Goal: Task Accomplishment & Management: Manage account settings

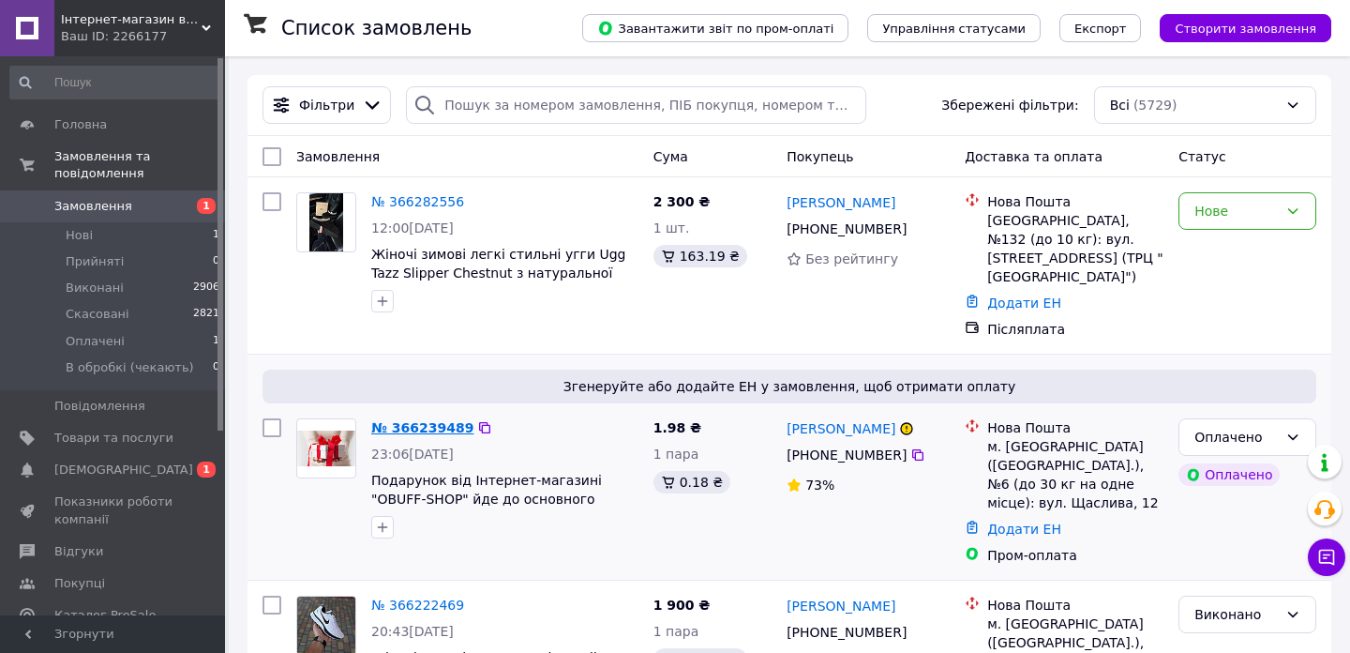
click at [418, 420] on link "№ 366239489" at bounding box center [422, 427] width 102 height 15
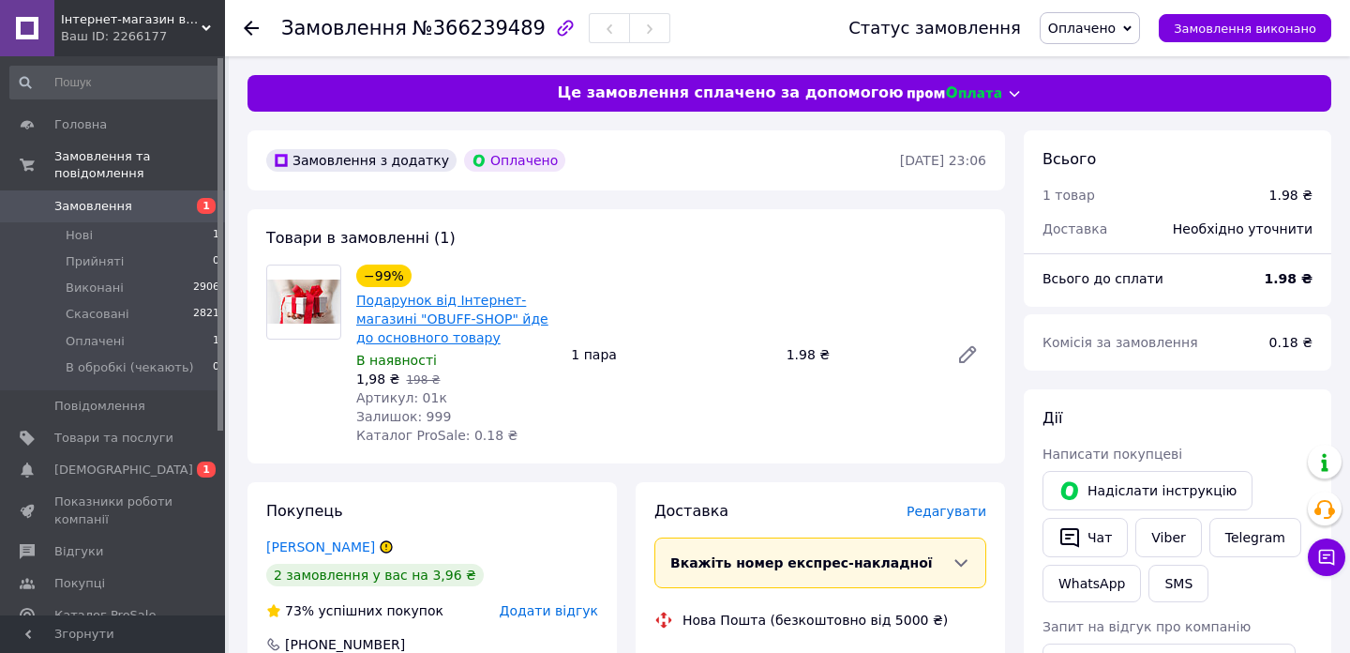
click at [424, 314] on link "Подарунок від Інтернет-магазині "OBUFF-SHOP" йде до основного товару" at bounding box center [452, 319] width 192 height 53
click at [79, 127] on span "Головна" at bounding box center [80, 124] width 53 height 17
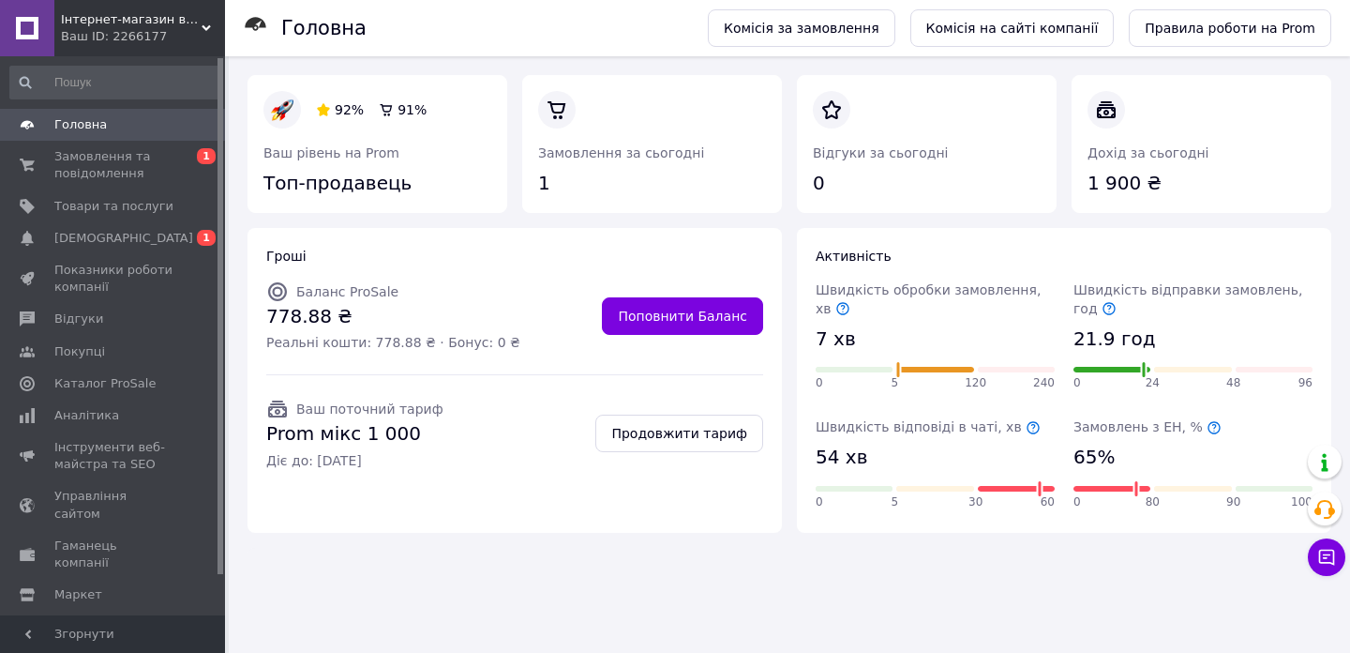
click at [167, 33] on div "Ваш ID: 2266177" at bounding box center [143, 36] width 164 height 17
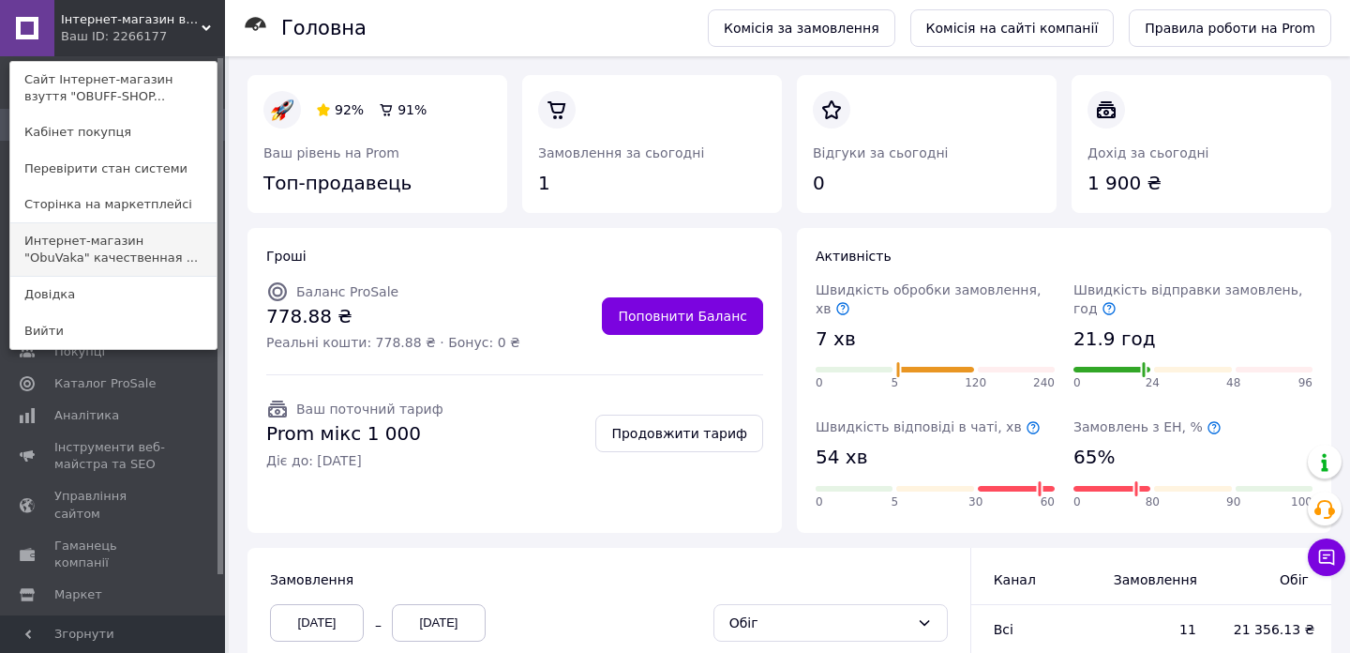
click at [123, 245] on link "Интернет-магазин "ObuVaka" качественная ..." at bounding box center [113, 249] width 206 height 53
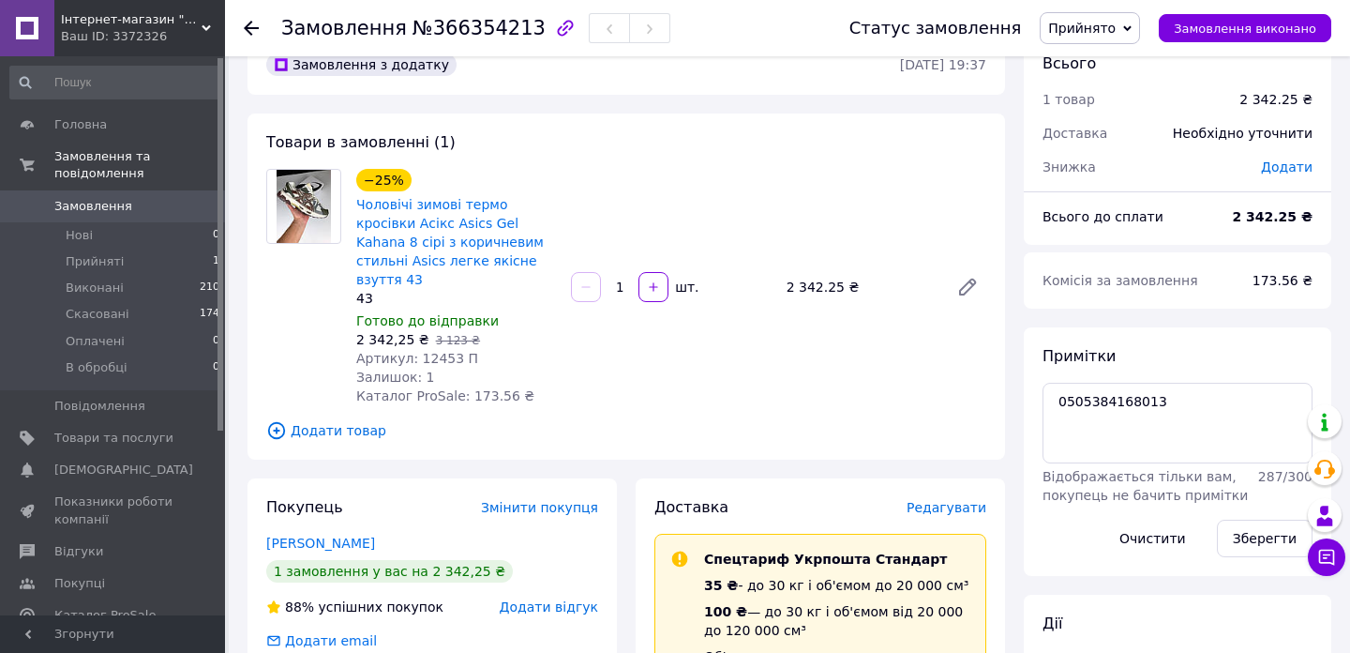
scroll to position [95, 0]
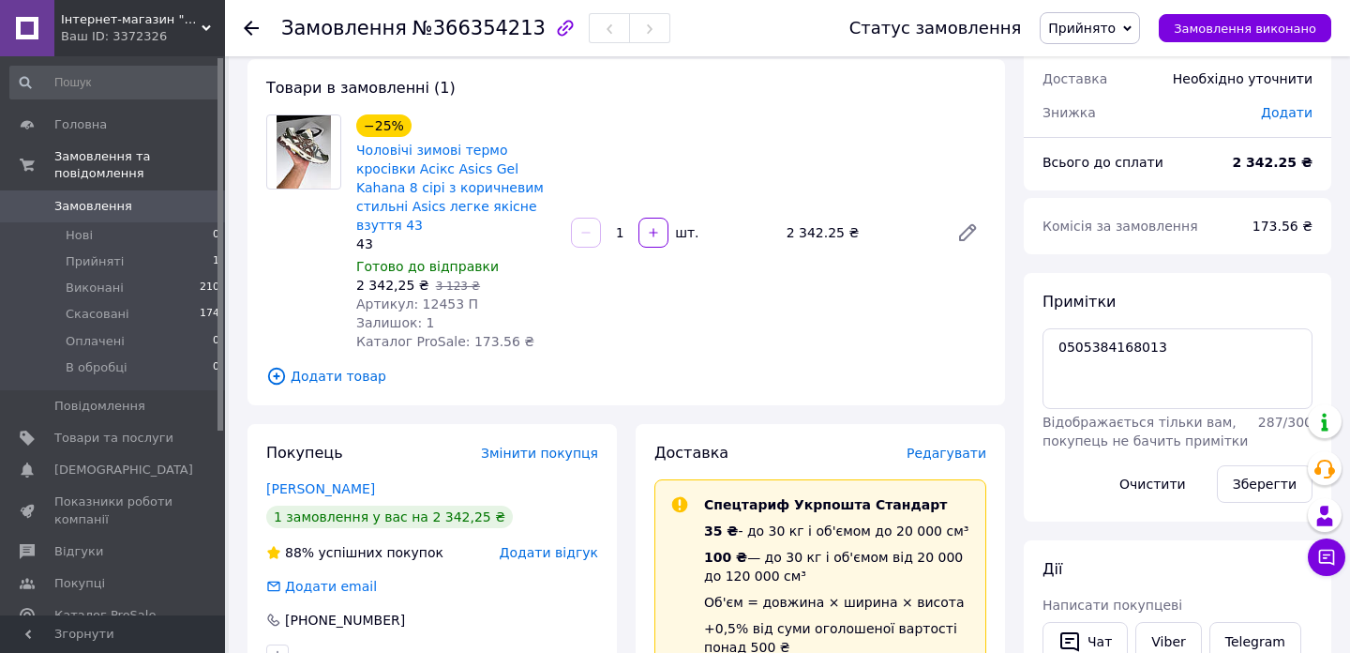
click at [248, 24] on use at bounding box center [251, 28] width 15 height 15
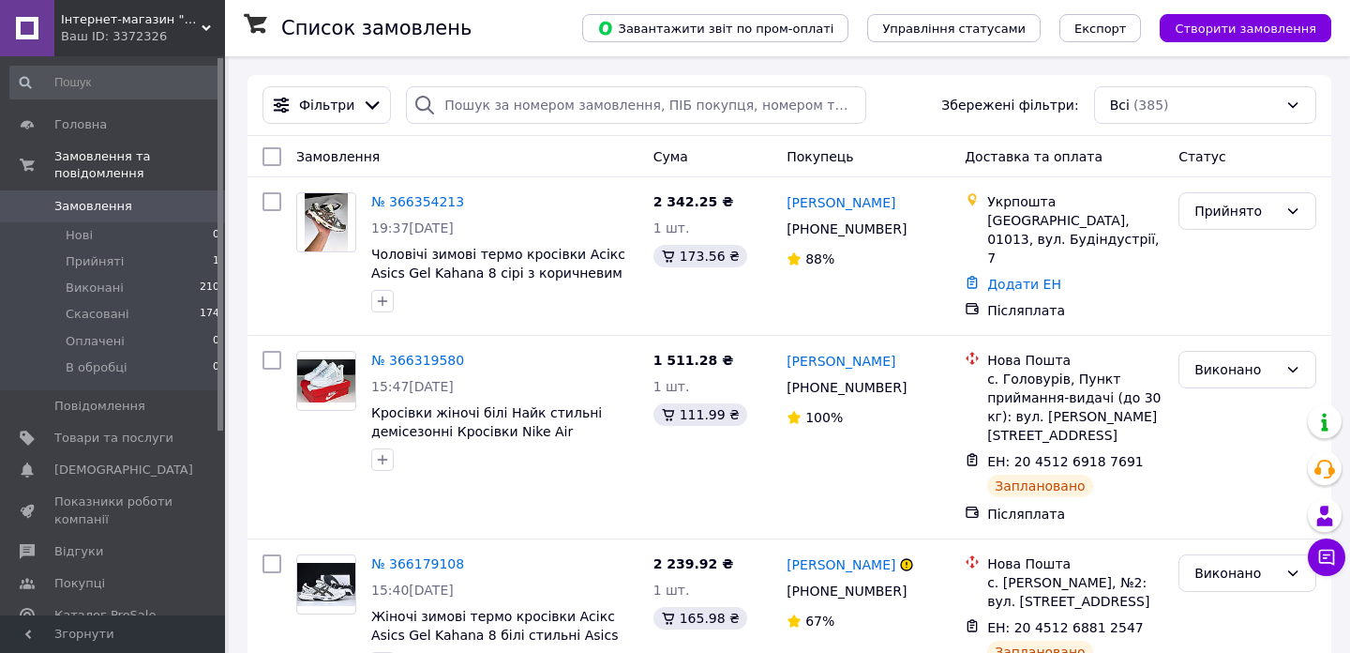
click at [174, 28] on div "Ваш ID: 3372326" at bounding box center [143, 36] width 164 height 17
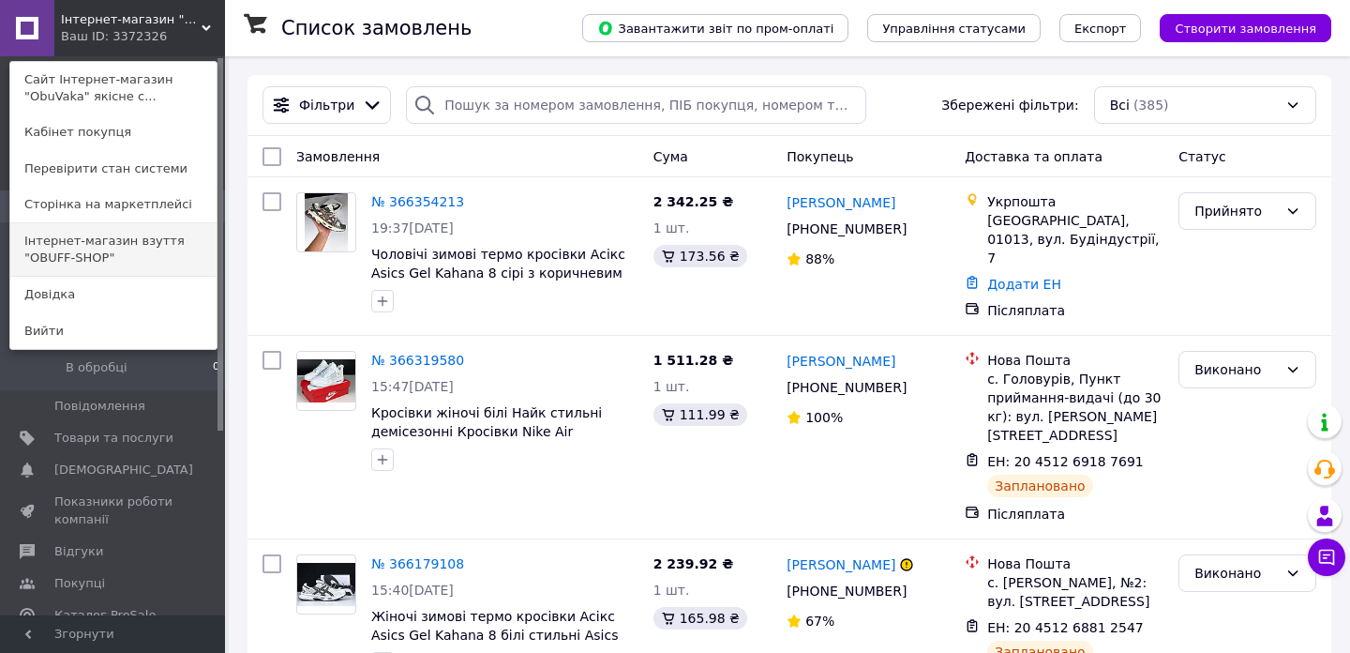
click at [113, 235] on link "Інтернет-магазин взуття "OBUFF-SHOP"" at bounding box center [113, 249] width 206 height 53
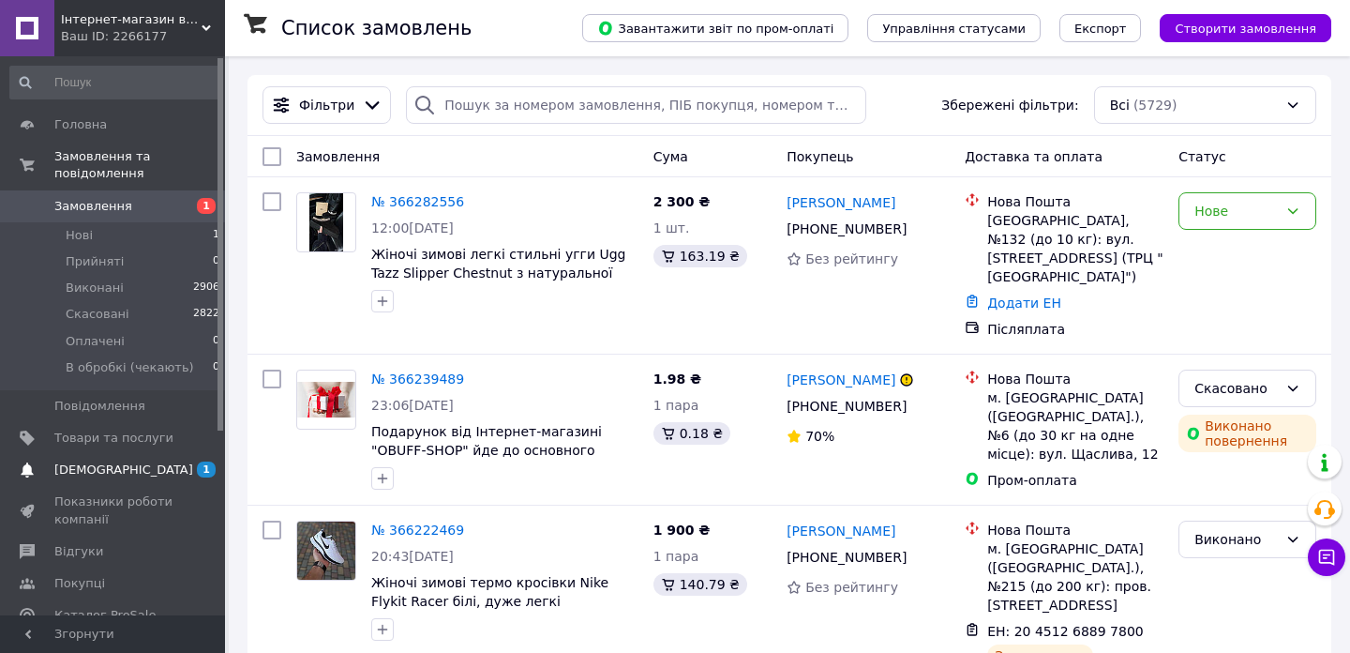
click at [87, 464] on span "[DEMOGRAPHIC_DATA]" at bounding box center [123, 469] width 139 height 17
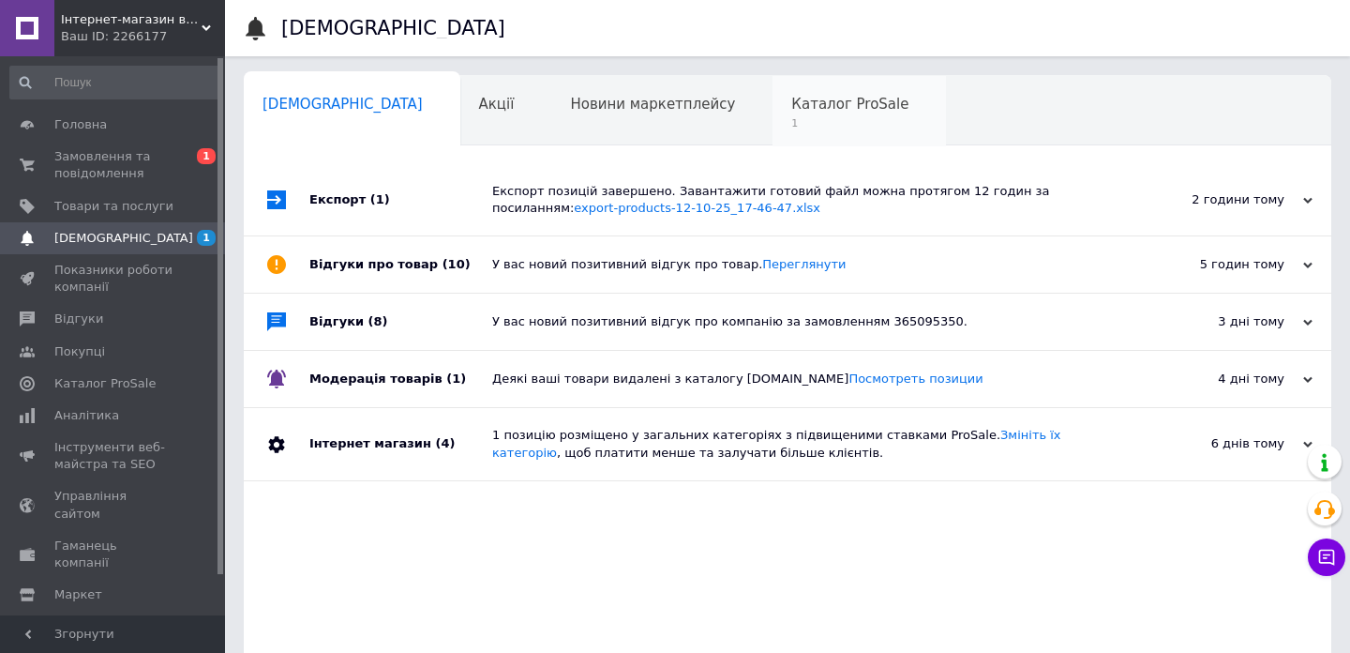
click at [791, 121] on span "1" at bounding box center [849, 123] width 117 height 14
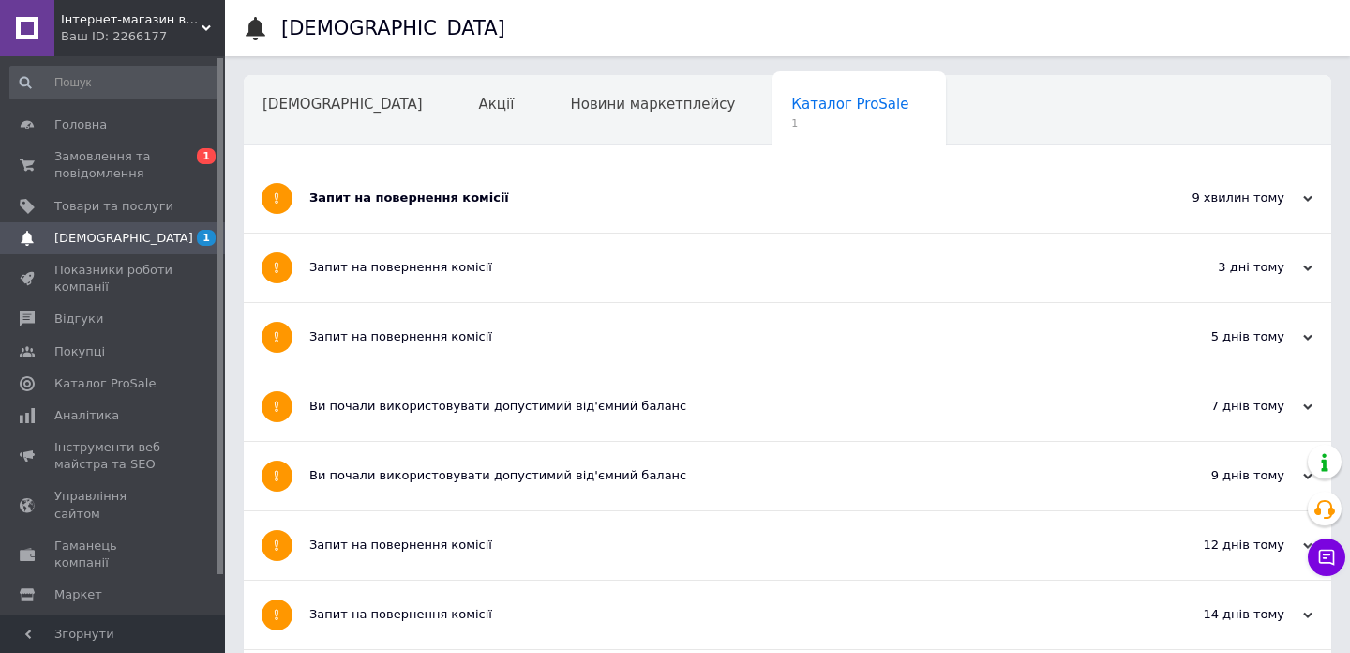
click at [537, 178] on div "Запит на повернення комісії" at bounding box center [717, 198] width 816 height 68
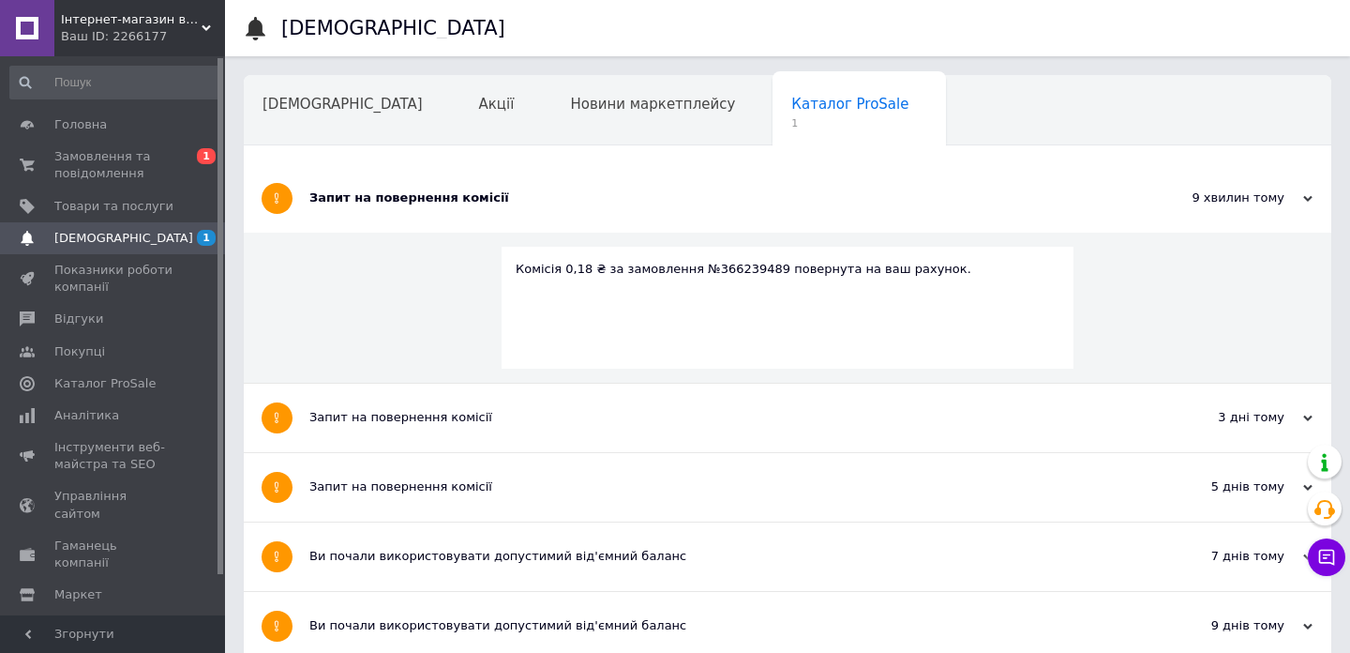
click at [173, 51] on div "Інтернет-магазин взуття "OBUFF-SHOP" Ваш ID: 2266177" at bounding box center [139, 28] width 171 height 56
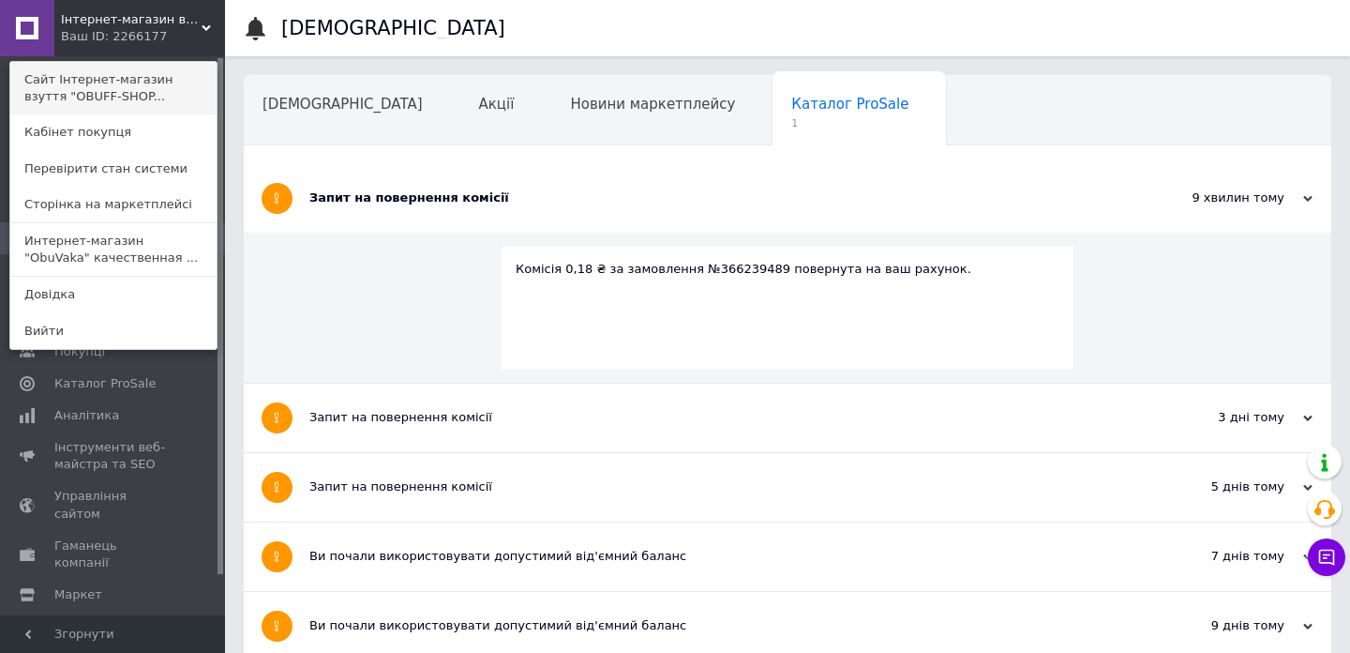
click at [149, 109] on link "Сайт Інтернет-магазин взуття "OBUFF-SHOP..." at bounding box center [113, 88] width 206 height 53
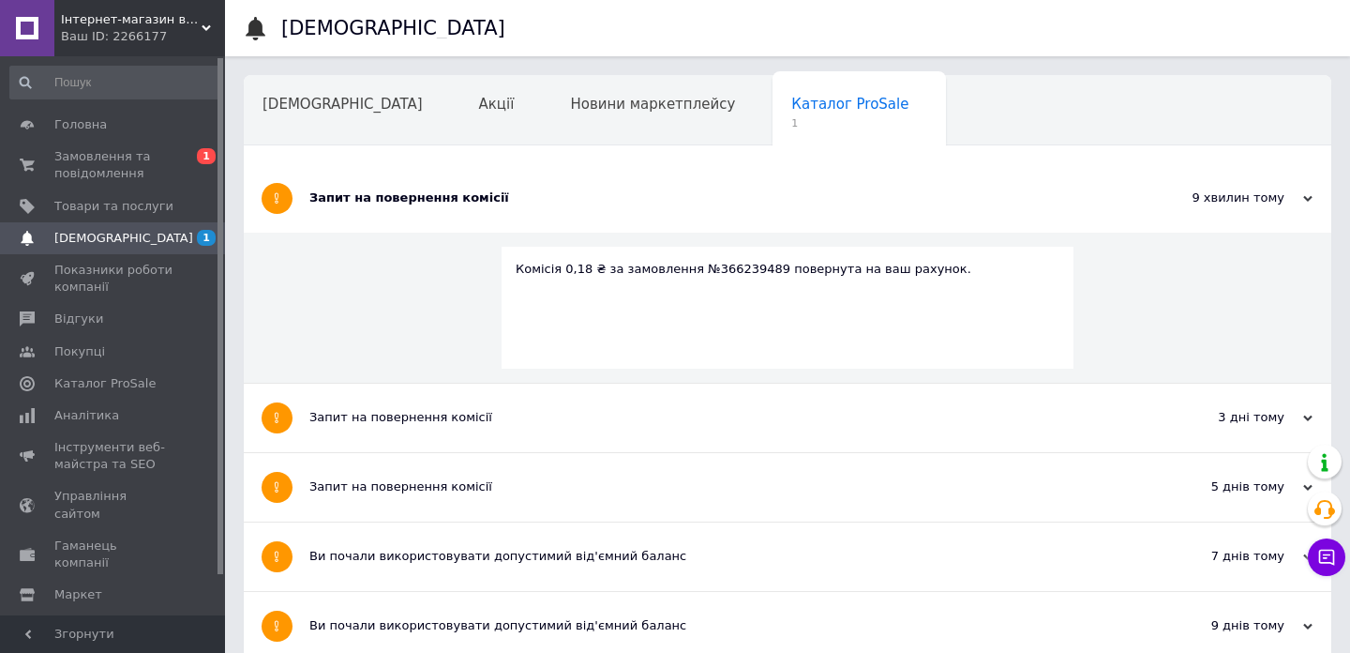
click at [158, 37] on div "Ваш ID: 2266177" at bounding box center [143, 36] width 164 height 17
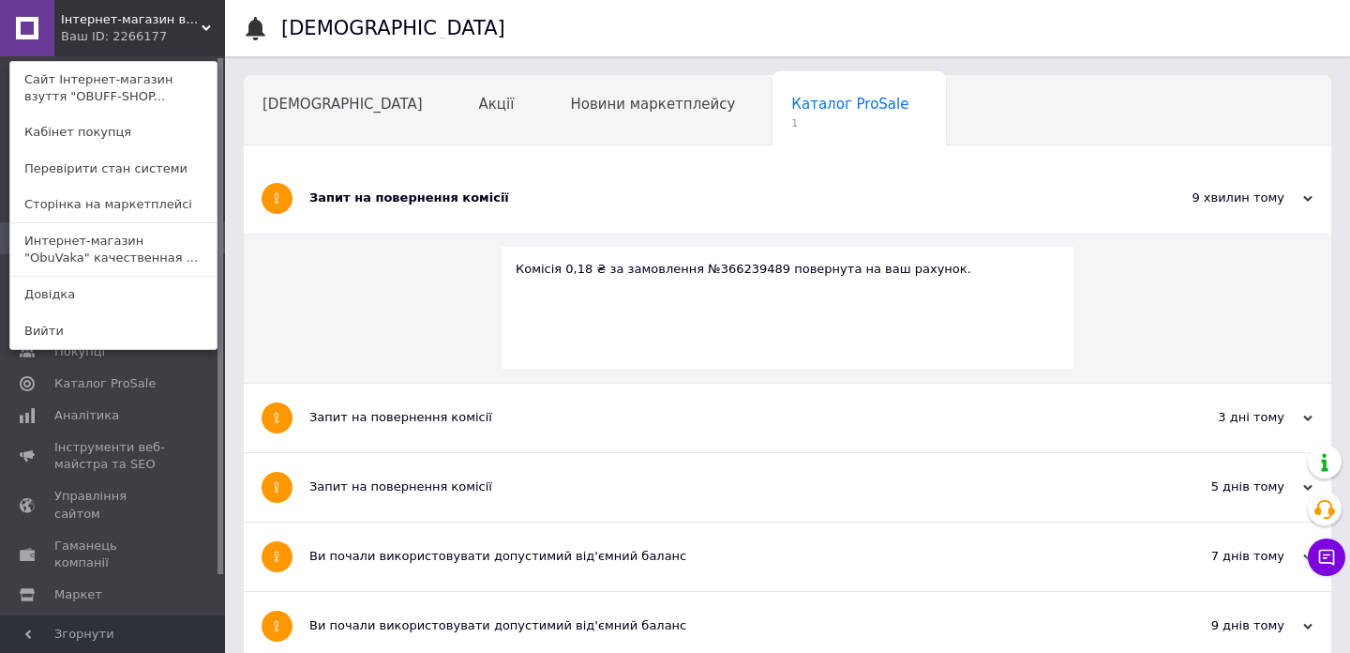
click at [446, 74] on div "Сповіщення Акції Новини маркетплейсу Каталог ProSale 1 Навчання та заходи Ok Ві…" at bounding box center [788, 108] width 1088 height 75
click at [184, 233] on link "Интернет-магазин "ObuVaka" качественная ..." at bounding box center [113, 249] width 206 height 53
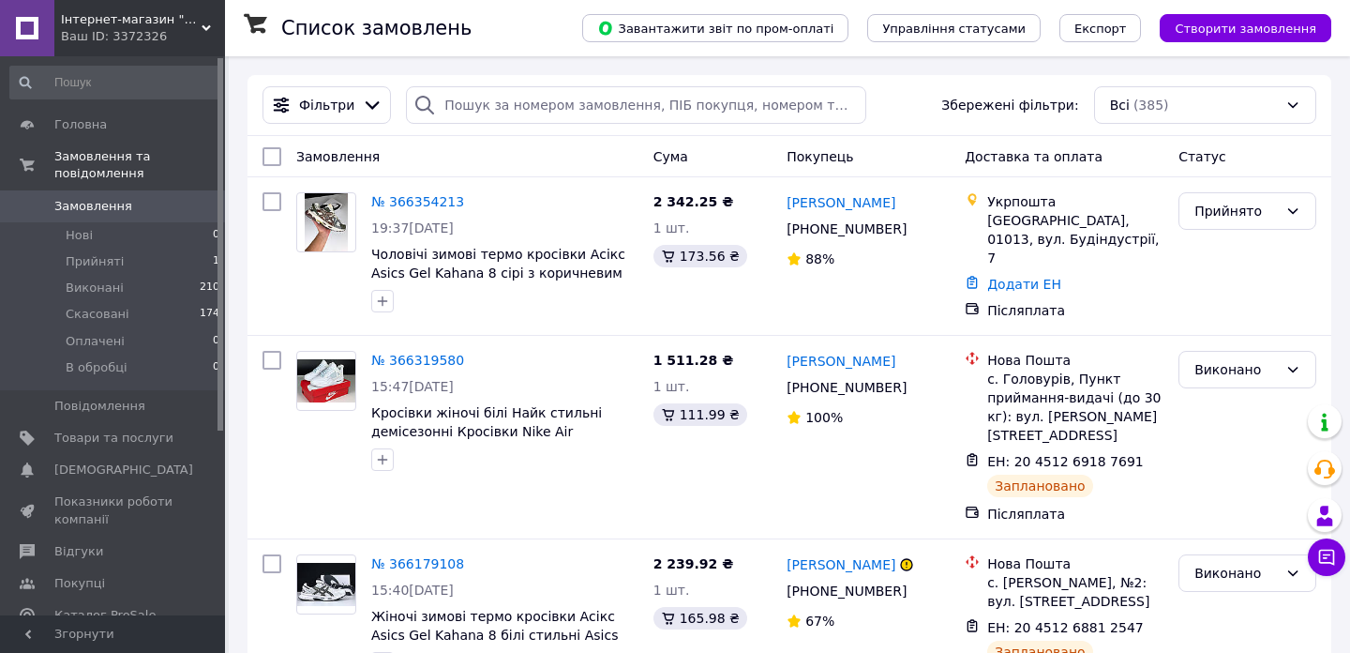
click at [191, 29] on div "Ваш ID: 3372326" at bounding box center [143, 36] width 164 height 17
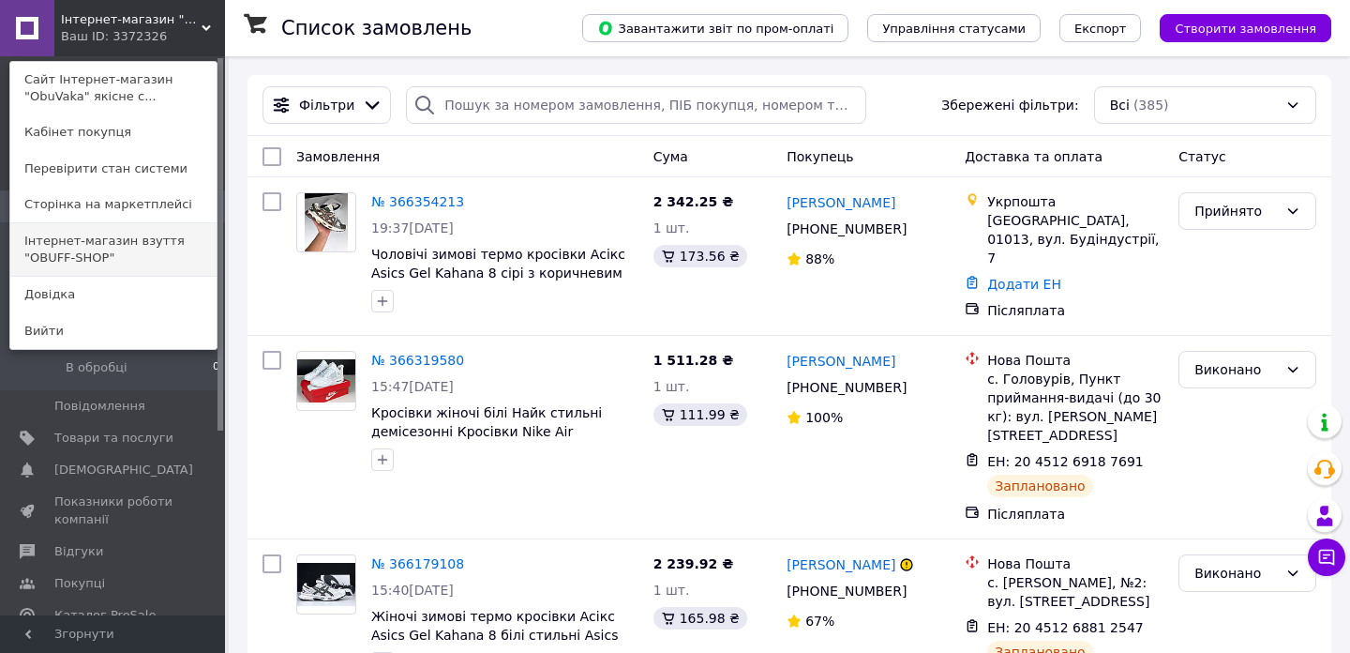
click at [158, 244] on link "Інтернет-магазин взуття "OBUFF-SHOP"" at bounding box center [113, 249] width 206 height 53
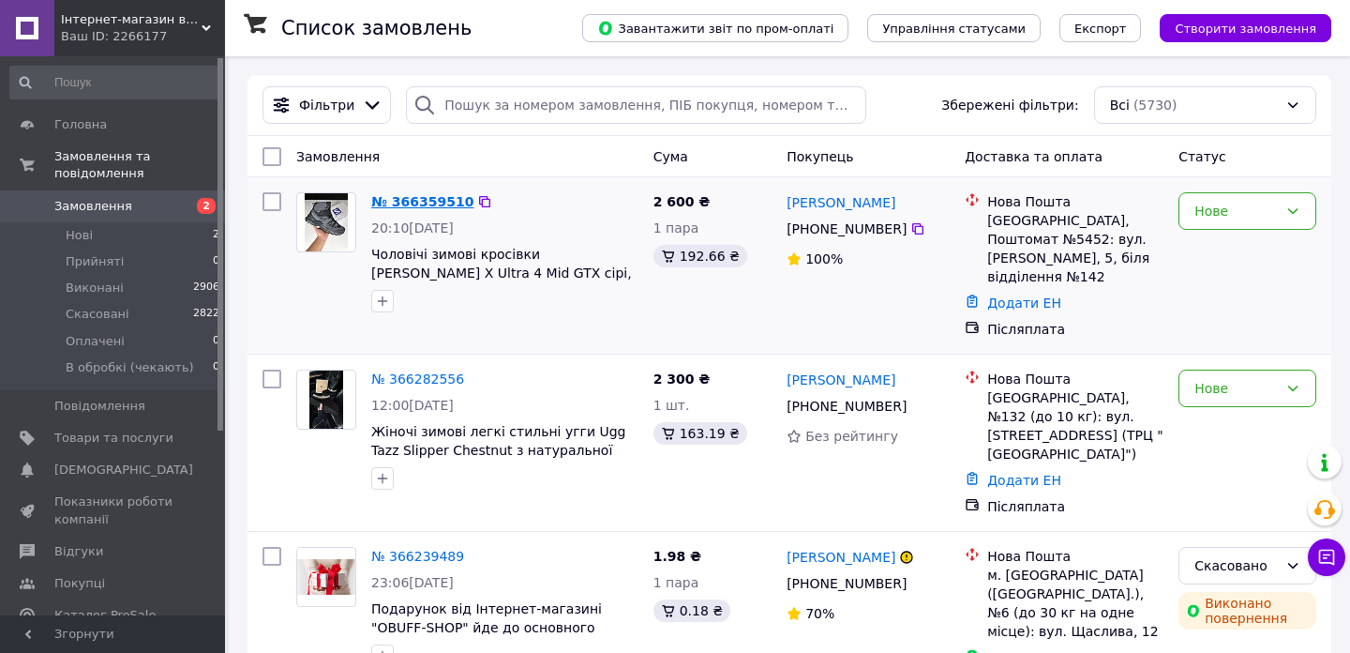
click at [408, 196] on link "№ 366359510" at bounding box center [422, 201] width 102 height 15
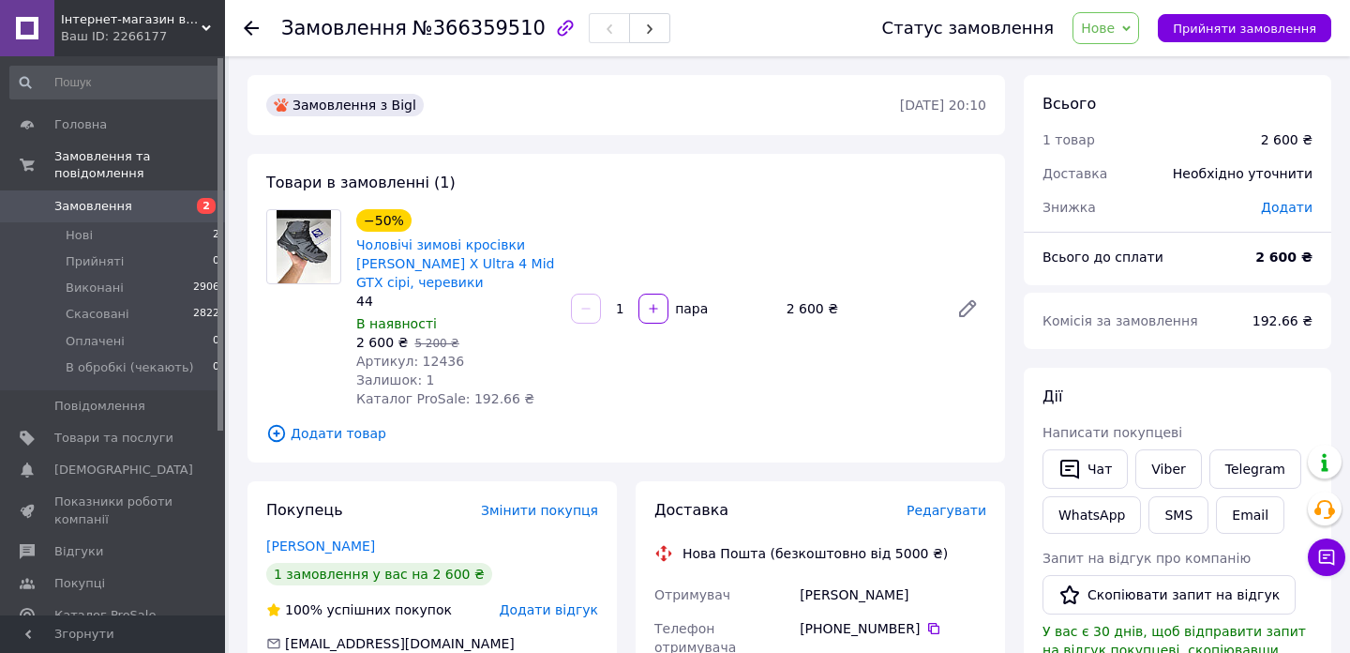
click at [432, 364] on span "Артикул: 12436" at bounding box center [410, 360] width 108 height 15
copy span "12436"
click at [158, 40] on div "Ваш ID: 2266177" at bounding box center [143, 36] width 164 height 17
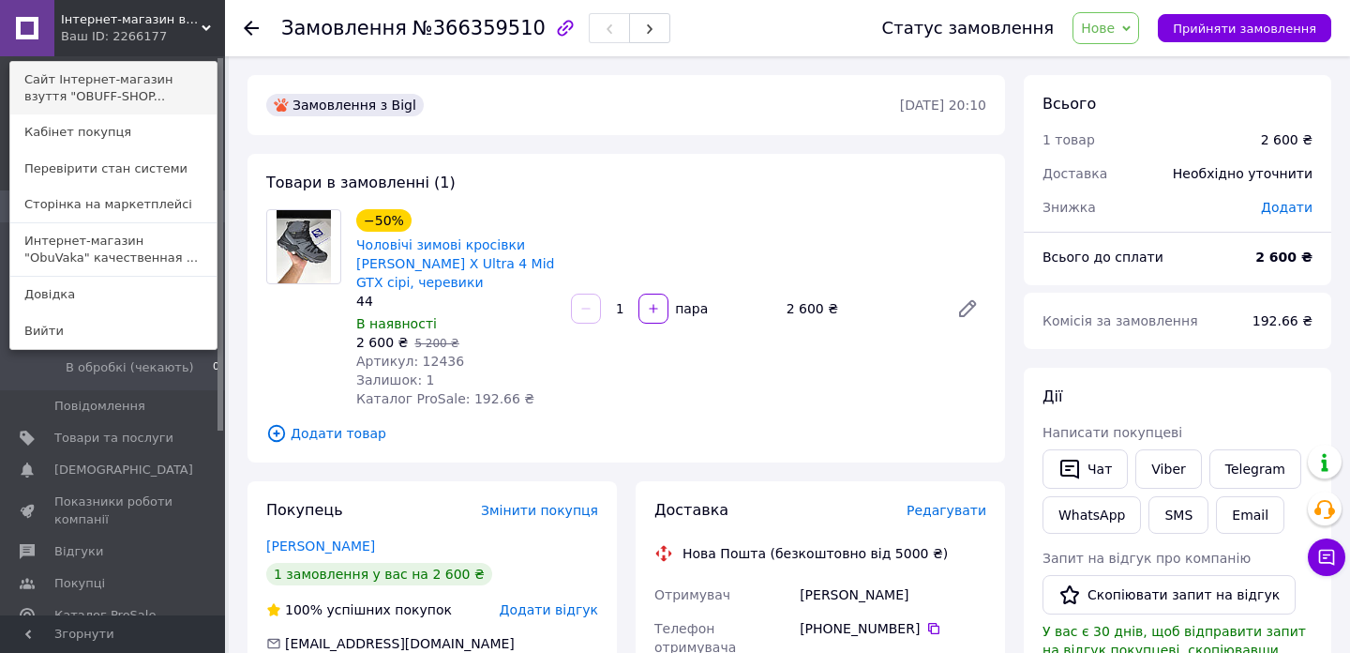
click at [144, 85] on link "Сайт Інтернет-магазин взуття "OBUFF-SHOP..." at bounding box center [113, 88] width 206 height 53
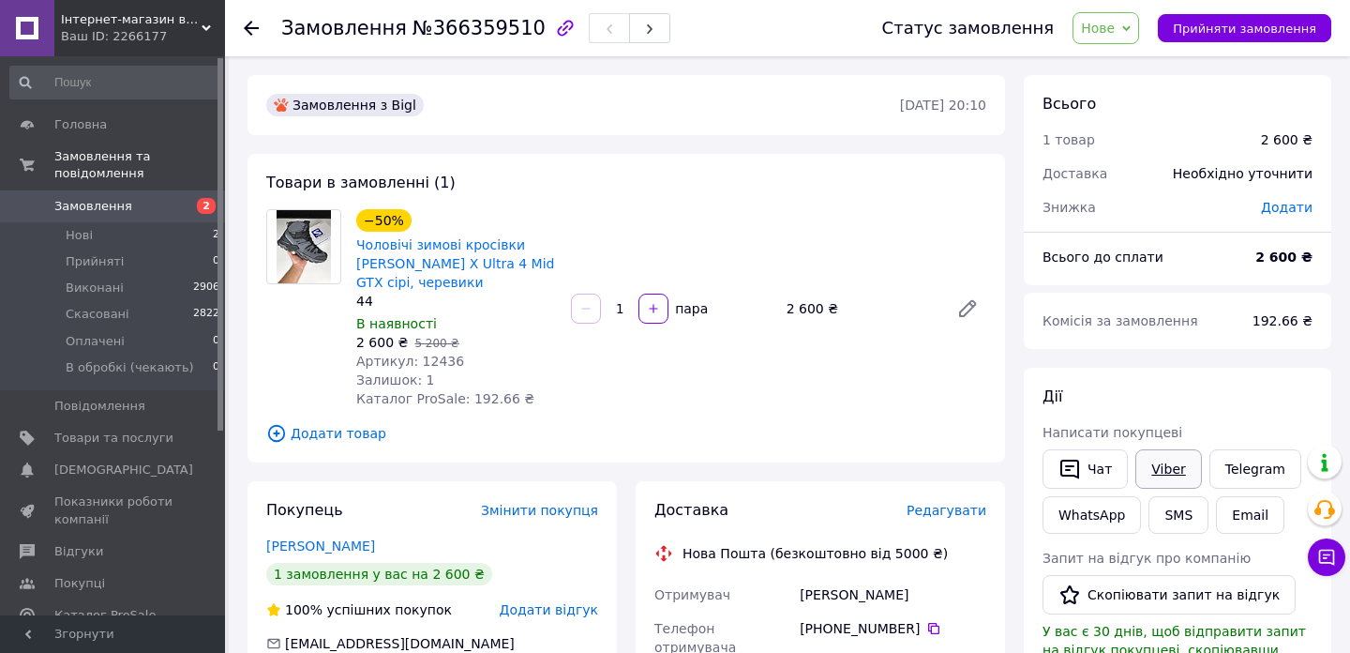
click at [1193, 469] on link "Viber" at bounding box center [1168, 468] width 66 height 39
click at [1137, 462] on link "Viber" at bounding box center [1168, 468] width 66 height 39
click at [439, 362] on span "Артикул: 12436" at bounding box center [410, 360] width 108 height 15
copy span "12436"
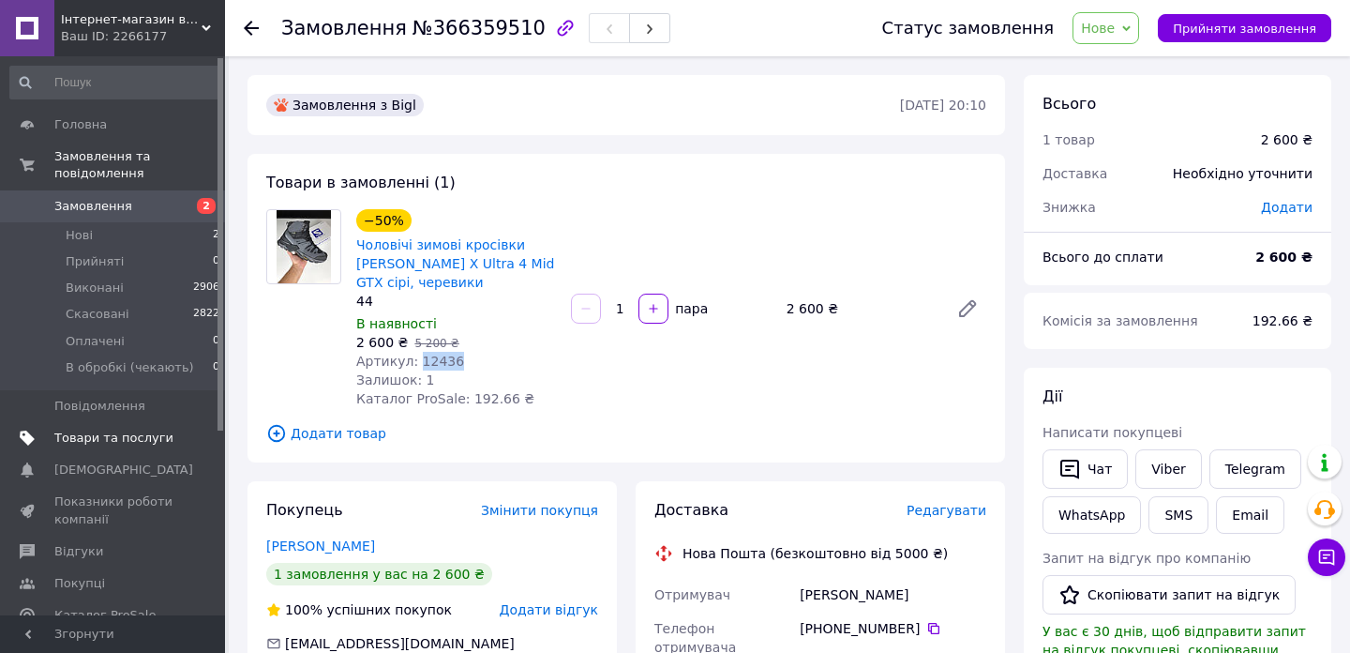
click at [62, 435] on span "Товари та послуги" at bounding box center [113, 437] width 119 height 17
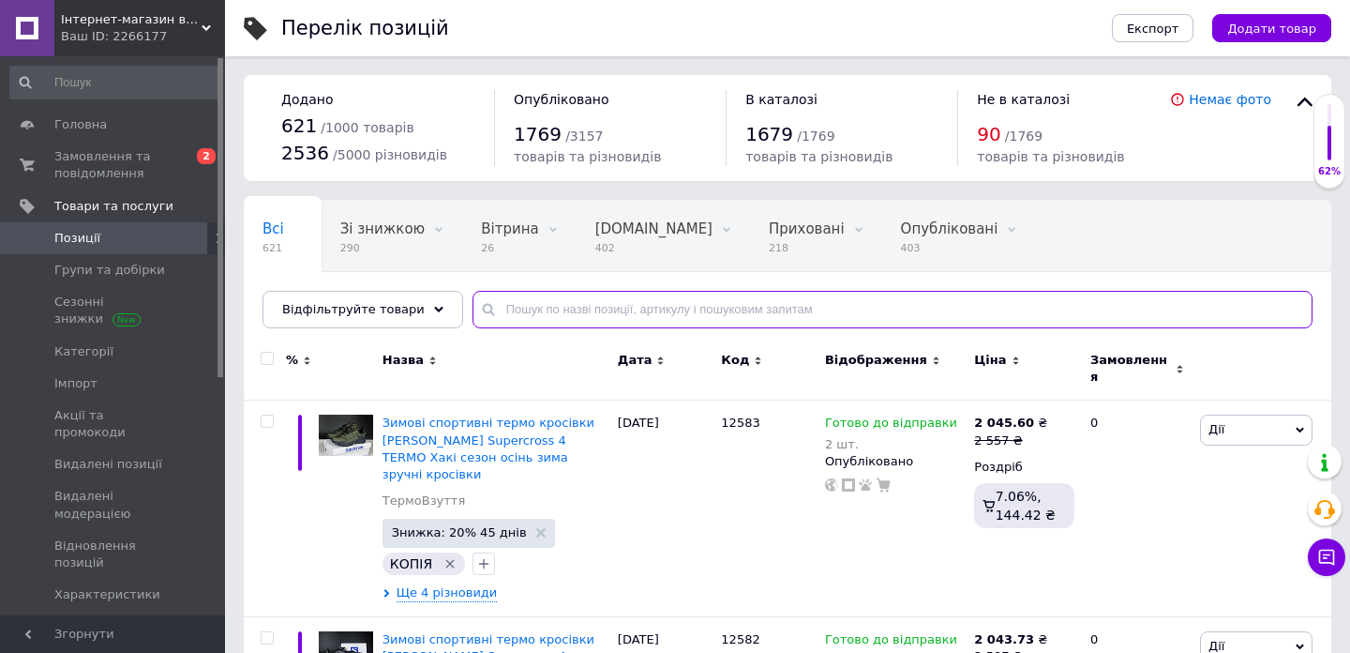
click at [598, 309] on input "text" at bounding box center [893, 310] width 840 height 38
paste input "12436"
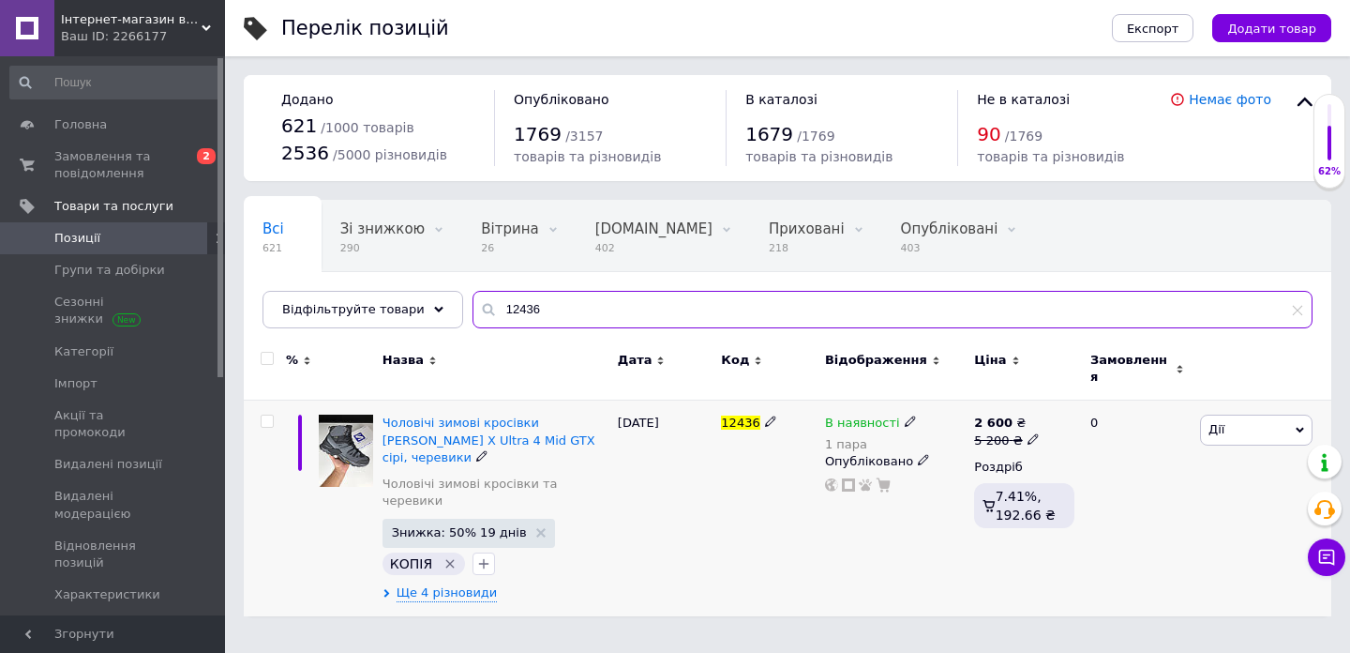
type input "12436"
click at [905, 416] on use at bounding box center [910, 421] width 10 height 10
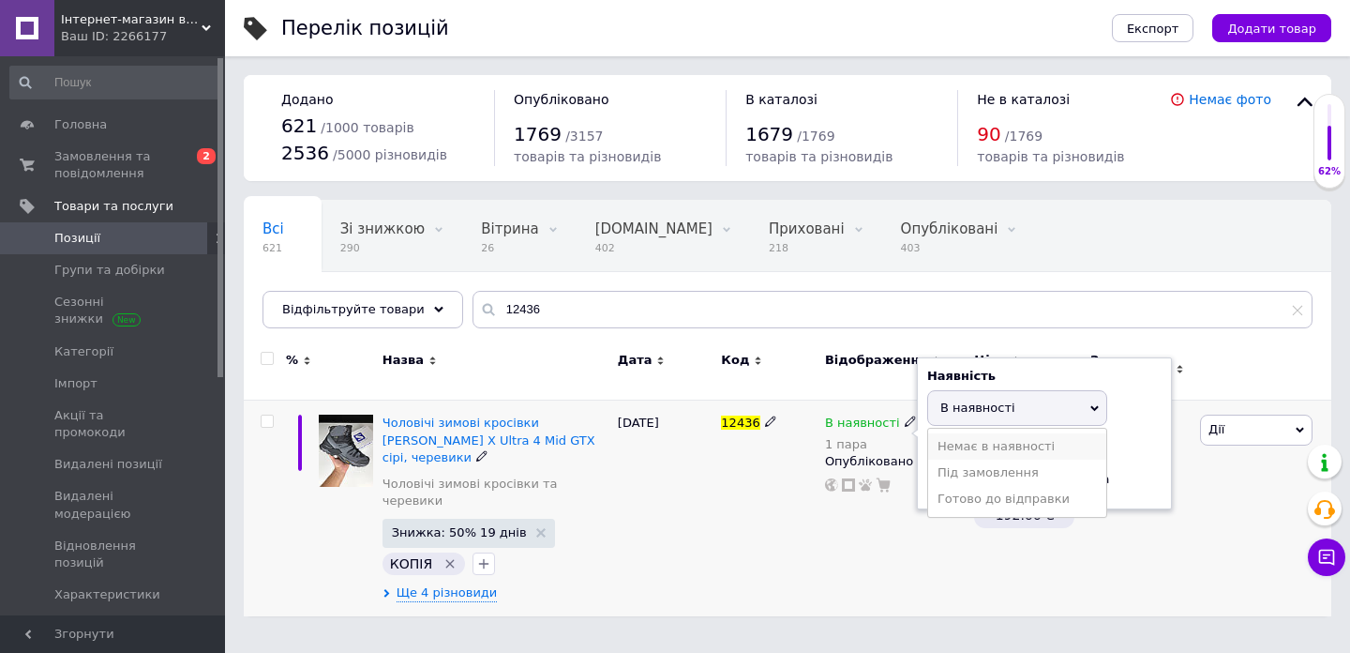
click at [962, 433] on li "Немає в наявності" at bounding box center [1017, 446] width 178 height 26
click at [954, 462] on input "1" at bounding box center [998, 480] width 143 height 38
type input "0"
click at [816, 502] on div "12436" at bounding box center [768, 508] width 104 height 216
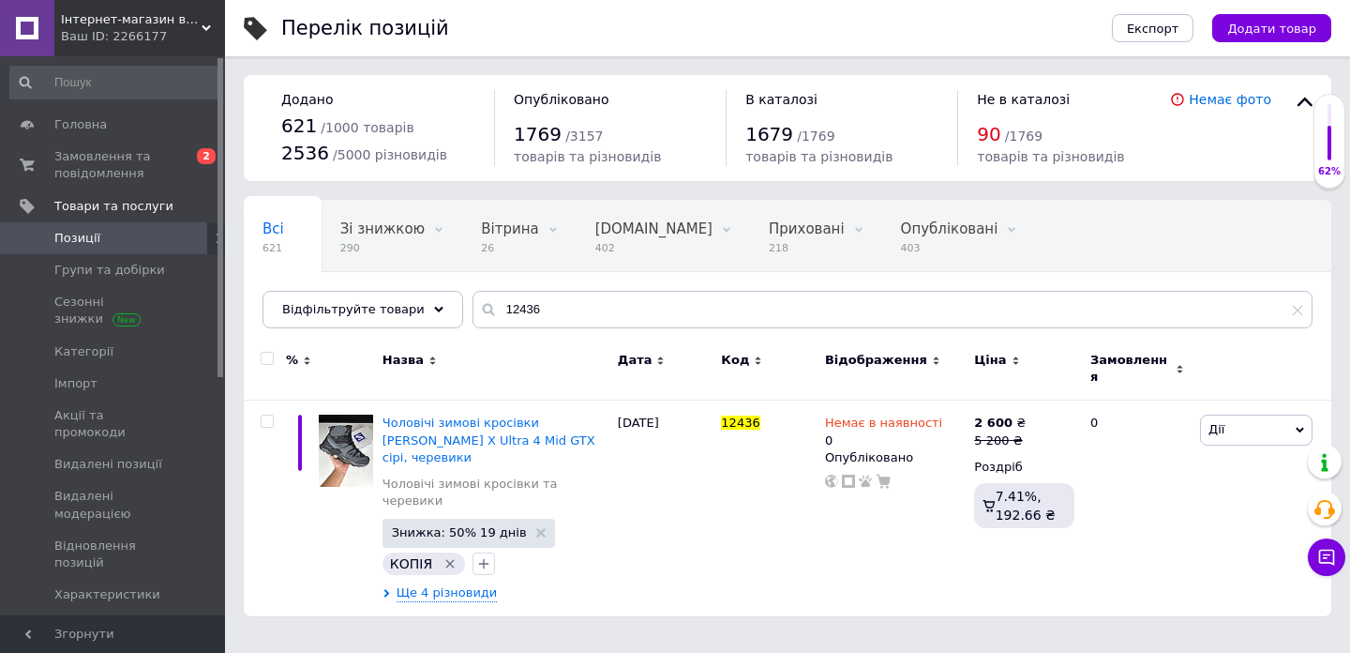
click at [1058, 592] on html "Інтернет-магазин взуття "OBUFF-SHOP" Ваш ID: 2266177 Сайт Інтернет-магазин взут…" at bounding box center [675, 317] width 1350 height 635
click at [450, 584] on span "Ще 4 різновиди" at bounding box center [447, 592] width 101 height 17
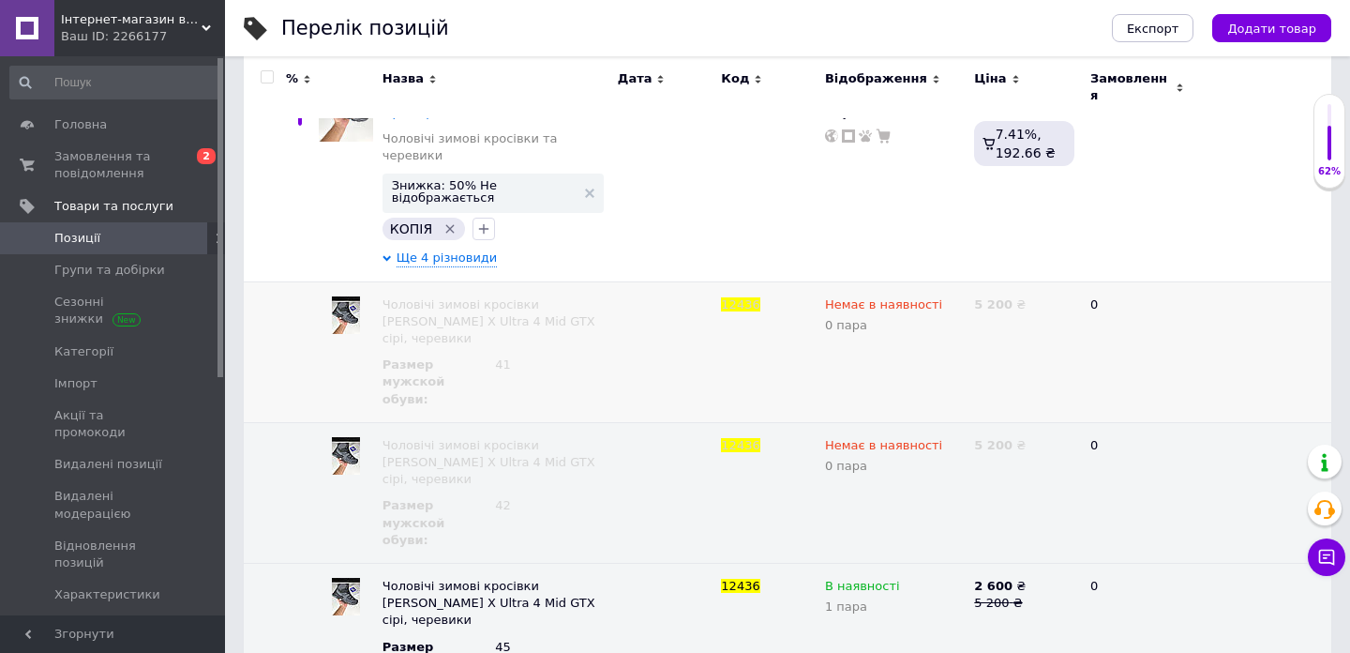
scroll to position [373, 0]
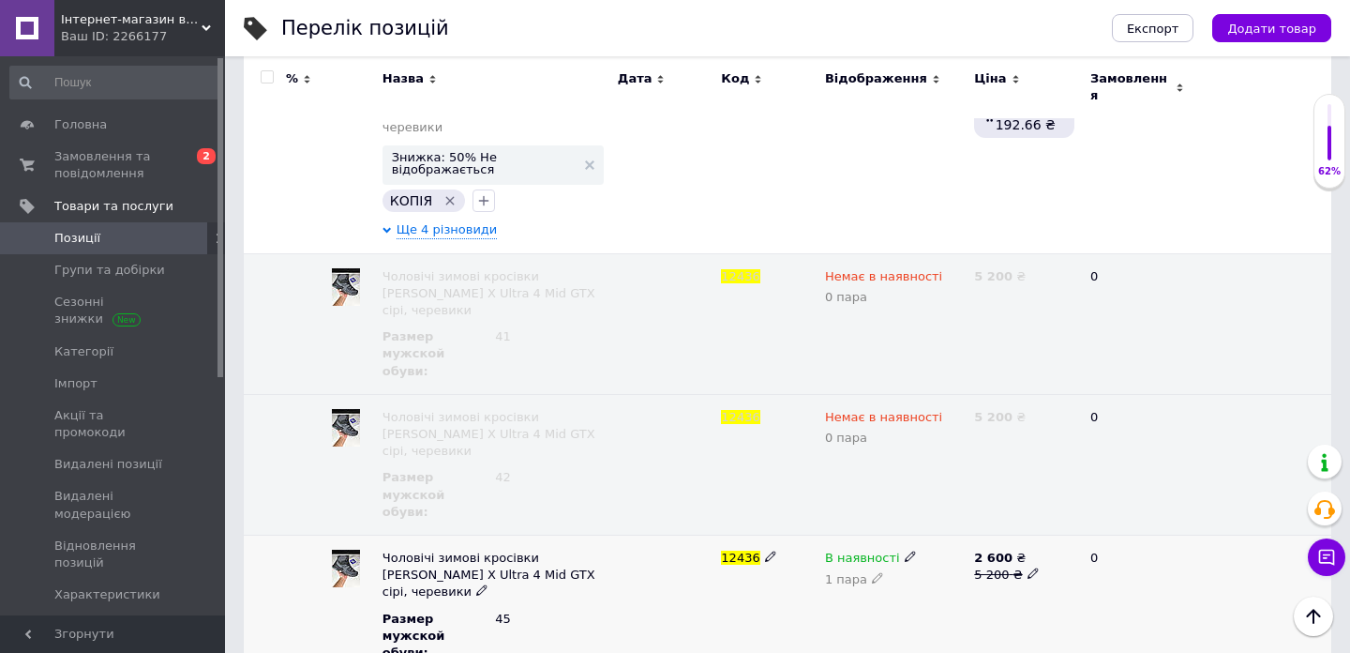
click at [905, 550] on icon at bounding box center [910, 555] width 11 height 11
click at [886, 580] on li "Немає в наявності" at bounding box center [891, 593] width 146 height 26
click at [872, 572] on icon at bounding box center [877, 577] width 11 height 11
type input "0"
click at [792, 534] on div "12436" at bounding box center [768, 604] width 104 height 141
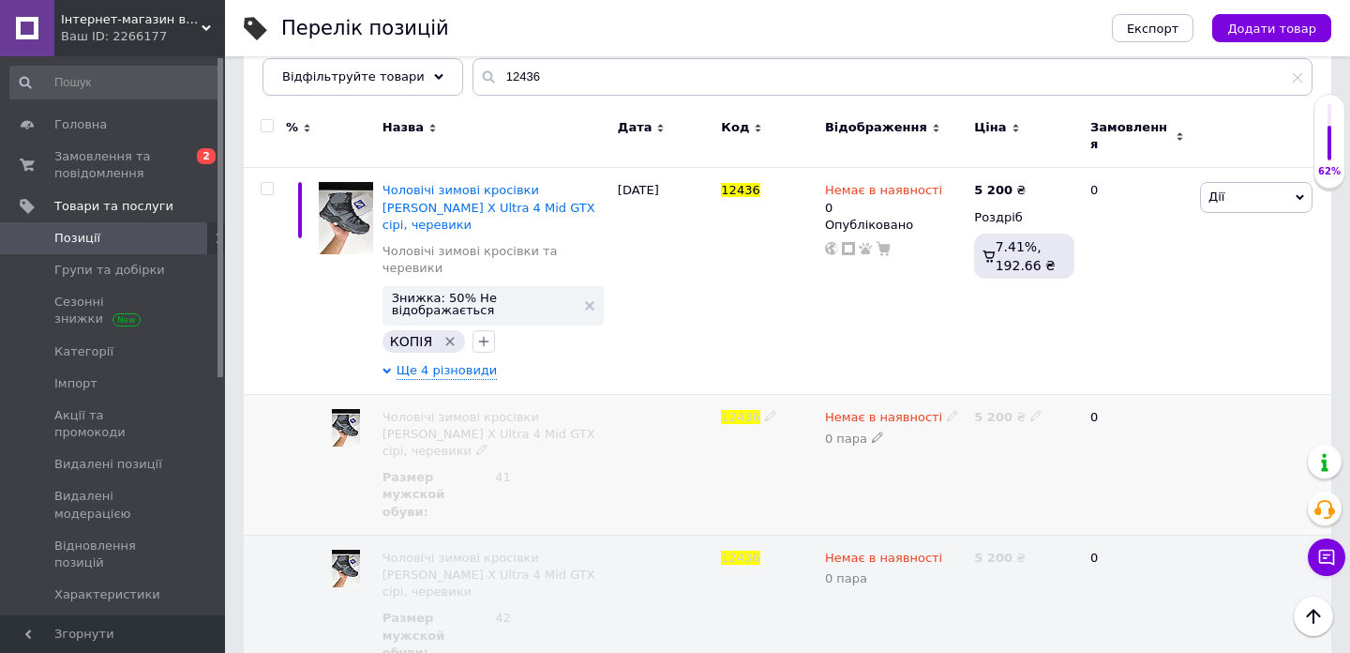
scroll to position [0, 0]
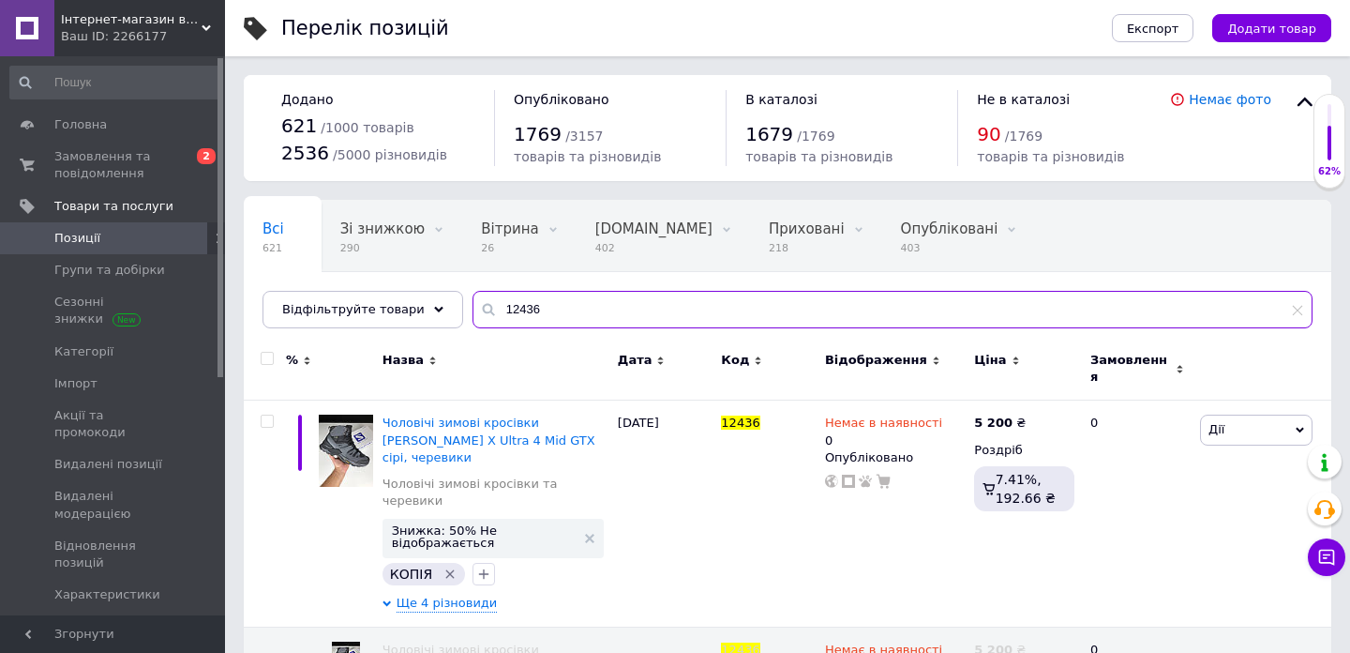
click at [541, 303] on input "12436" at bounding box center [893, 310] width 840 height 38
paste input "2"
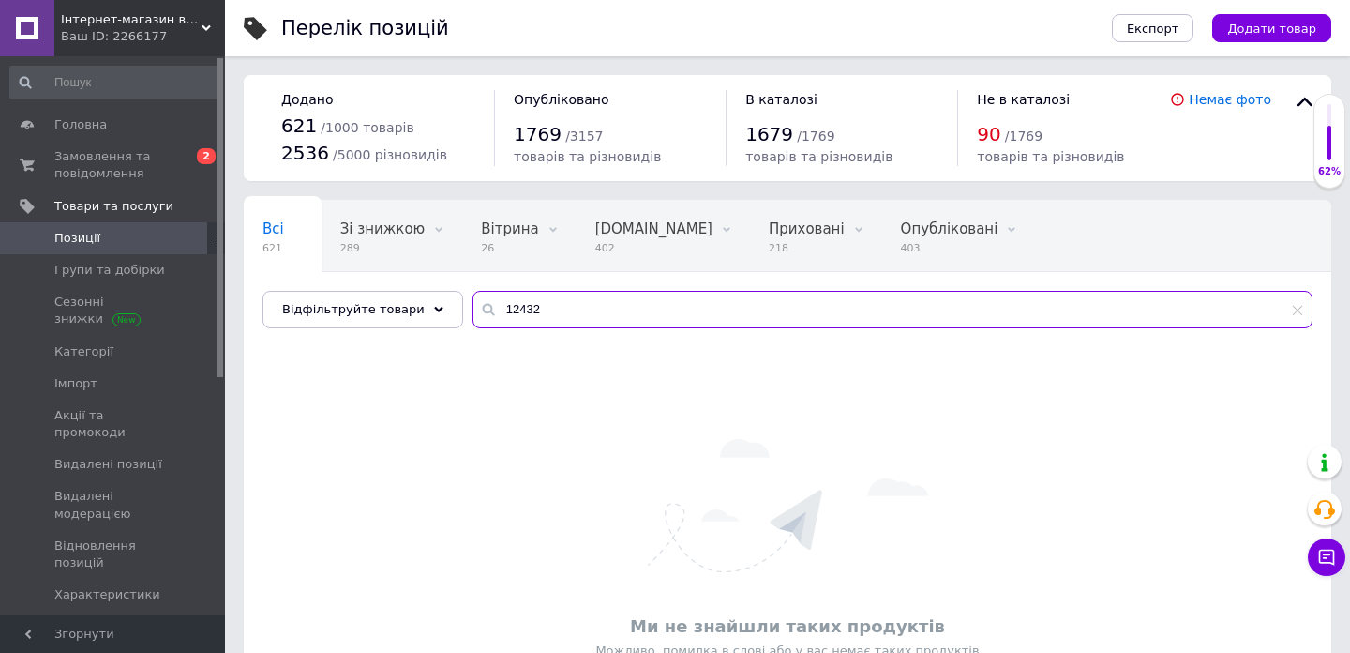
click at [541, 303] on input "12432" at bounding box center [893, 310] width 840 height 38
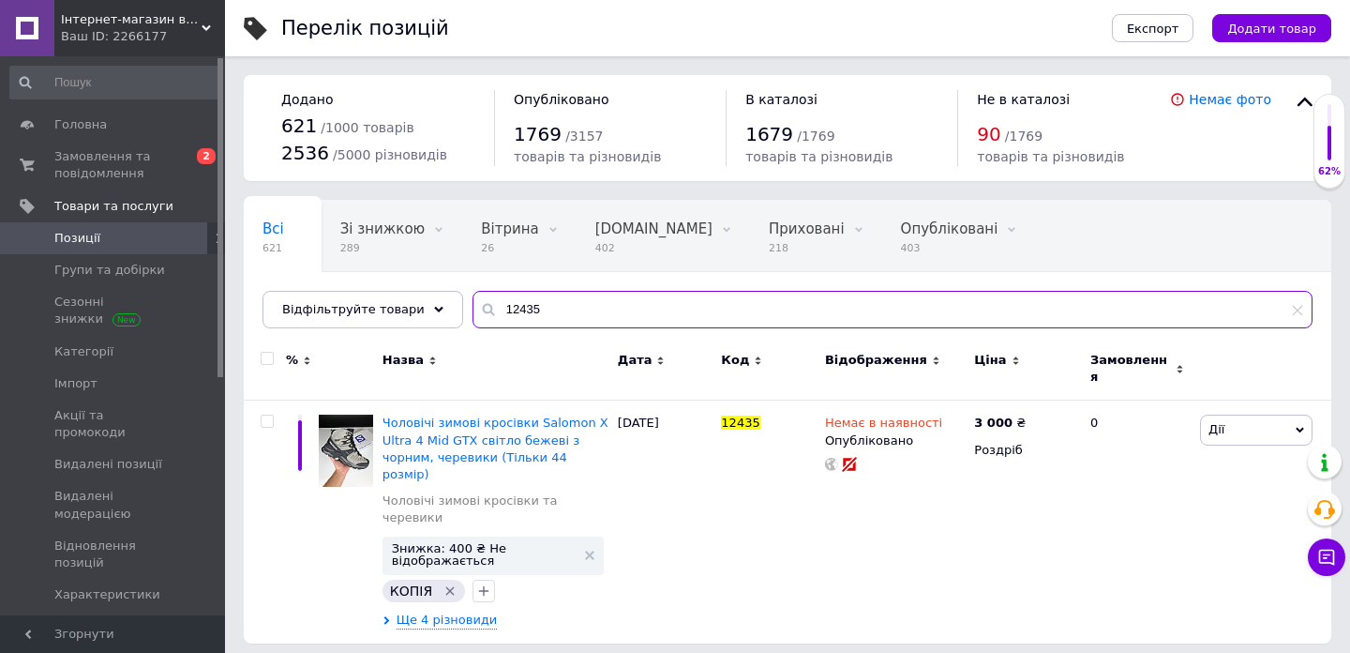
click at [494, 305] on input "12435" at bounding box center [893, 310] width 840 height 38
paste input "6"
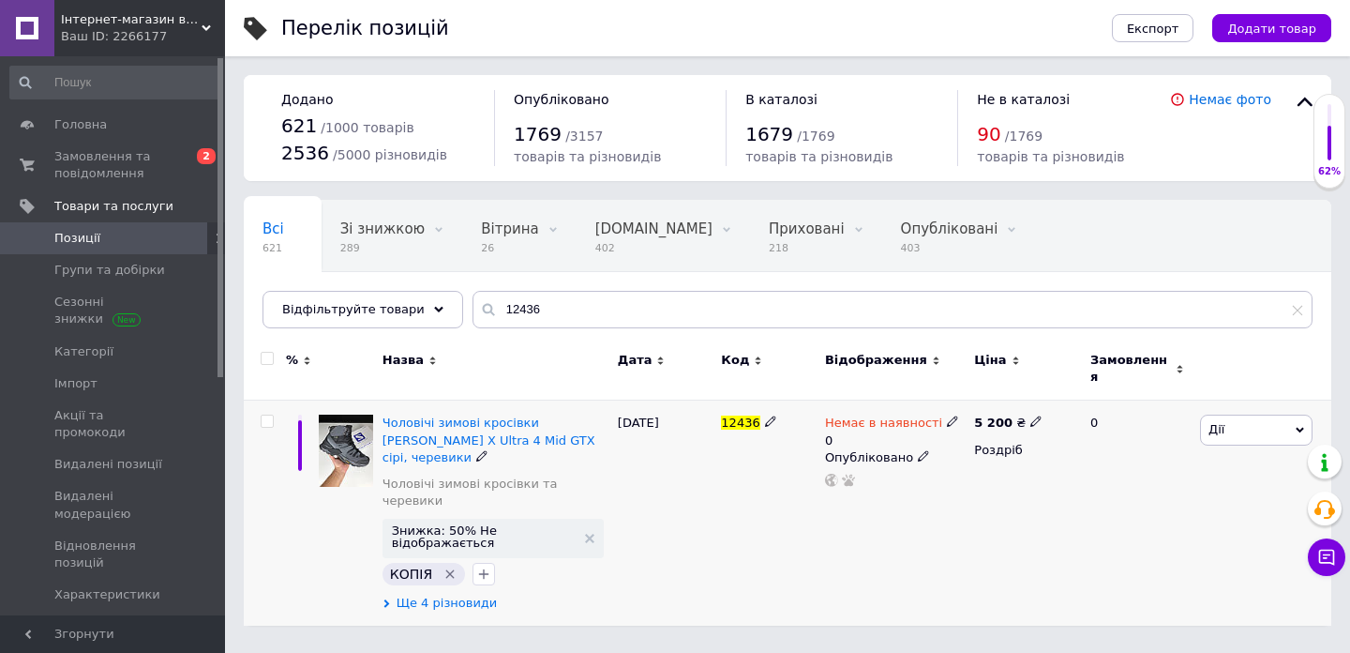
click at [446, 594] on span "Ще 4 різновиди" at bounding box center [447, 602] width 101 height 17
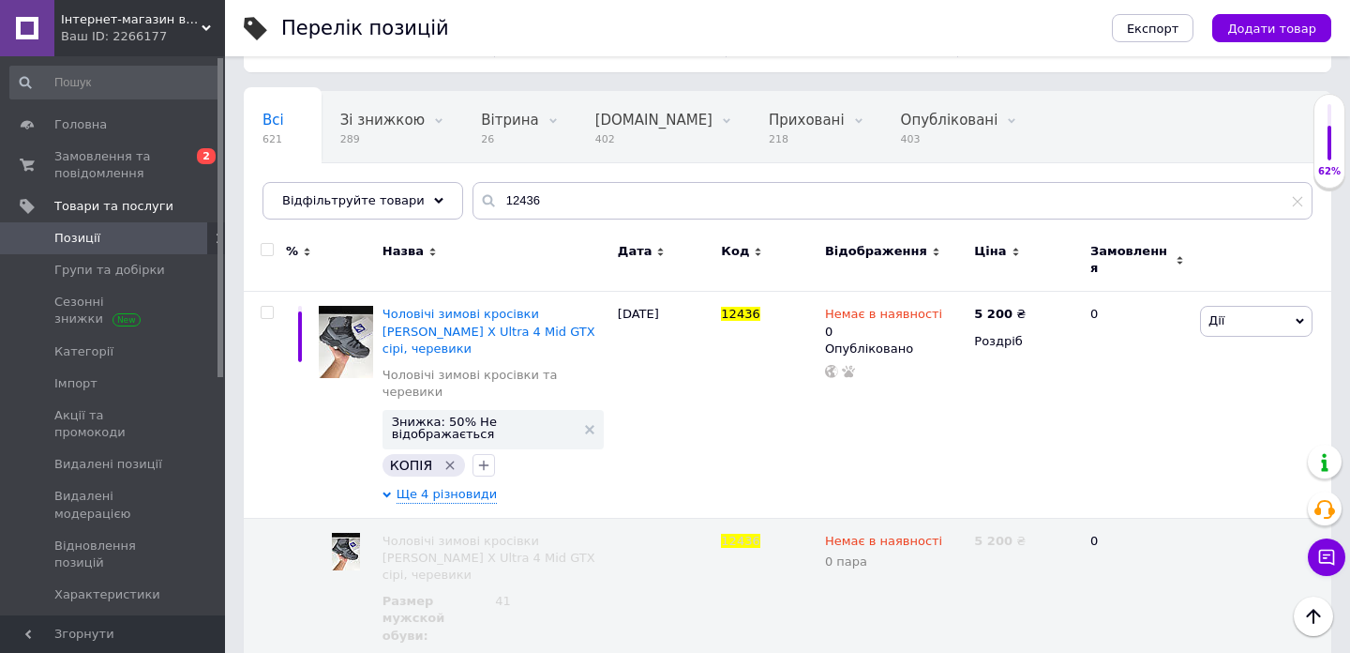
scroll to position [103, 0]
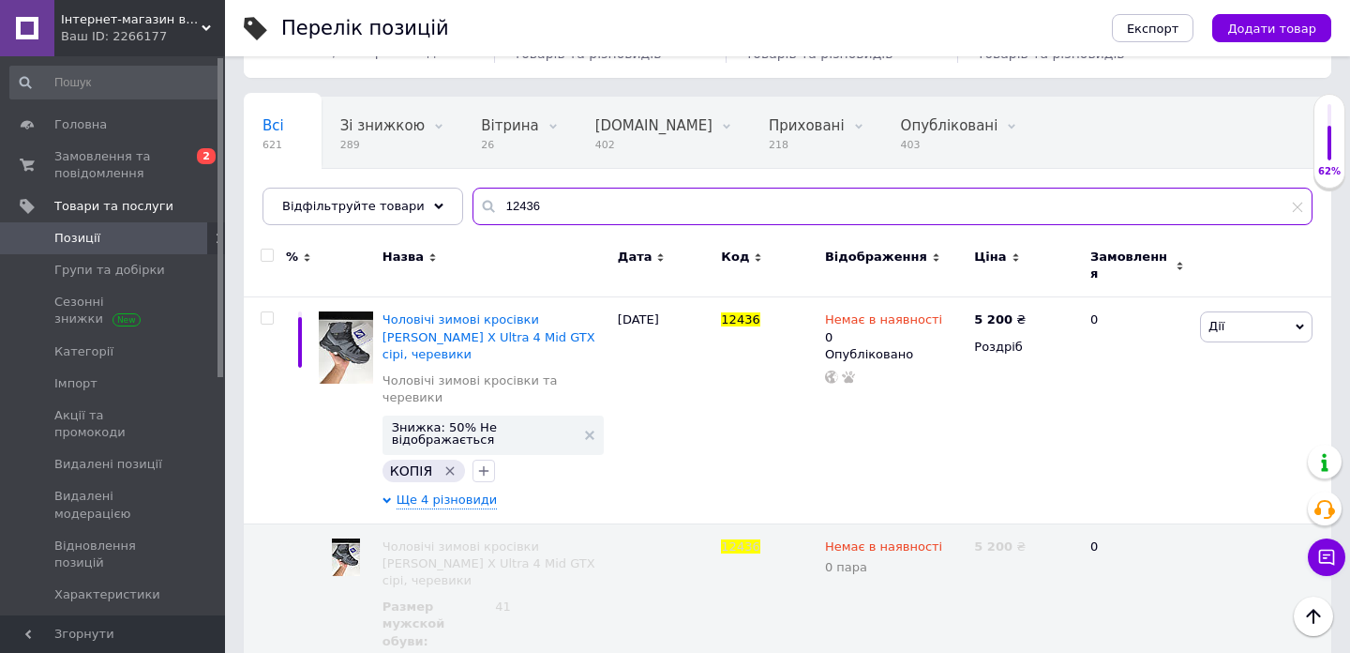
click at [591, 208] on input "12436" at bounding box center [893, 207] width 840 height 38
type input "12437"
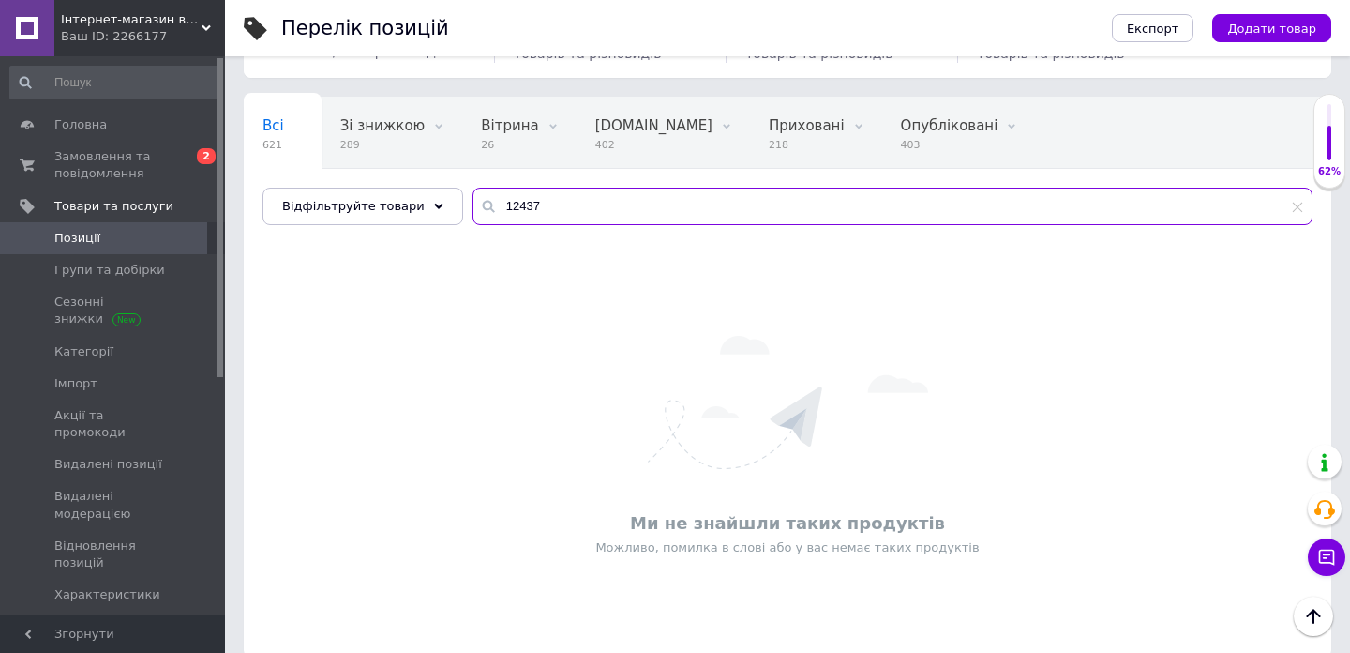
click at [546, 218] on input "12437" at bounding box center [893, 207] width 840 height 38
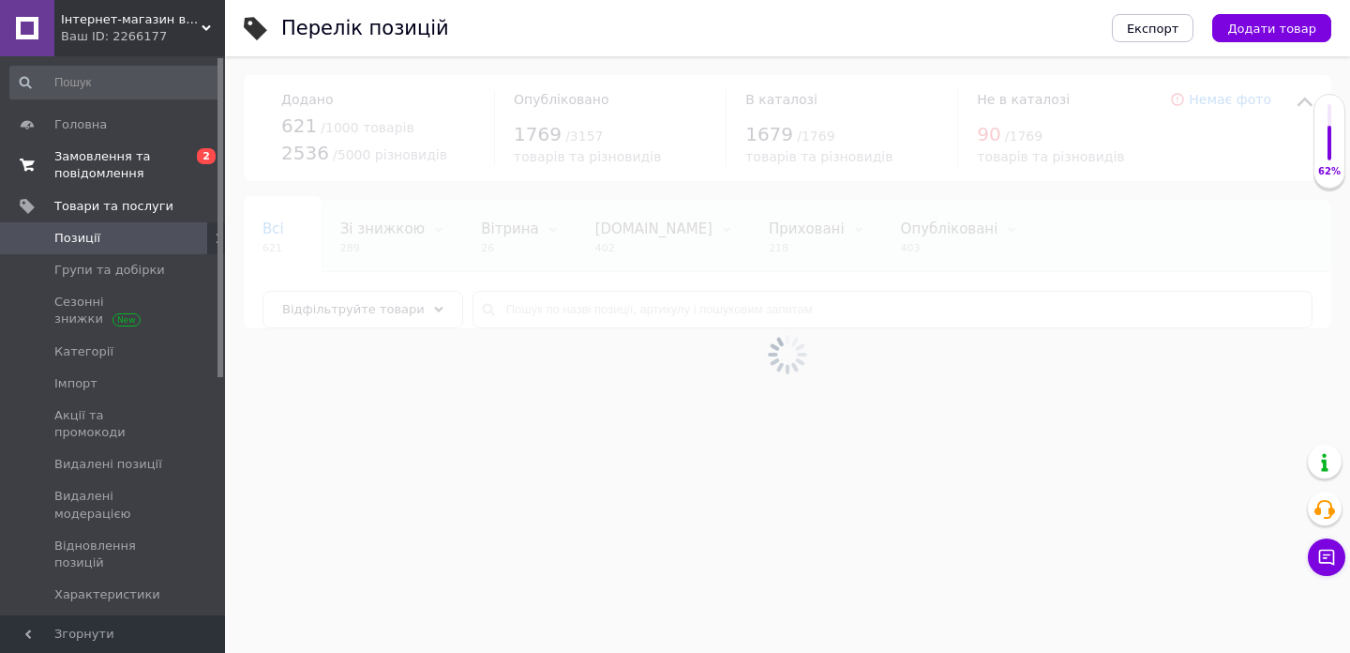
click at [116, 153] on span "Замовлення та повідомлення" at bounding box center [113, 165] width 119 height 34
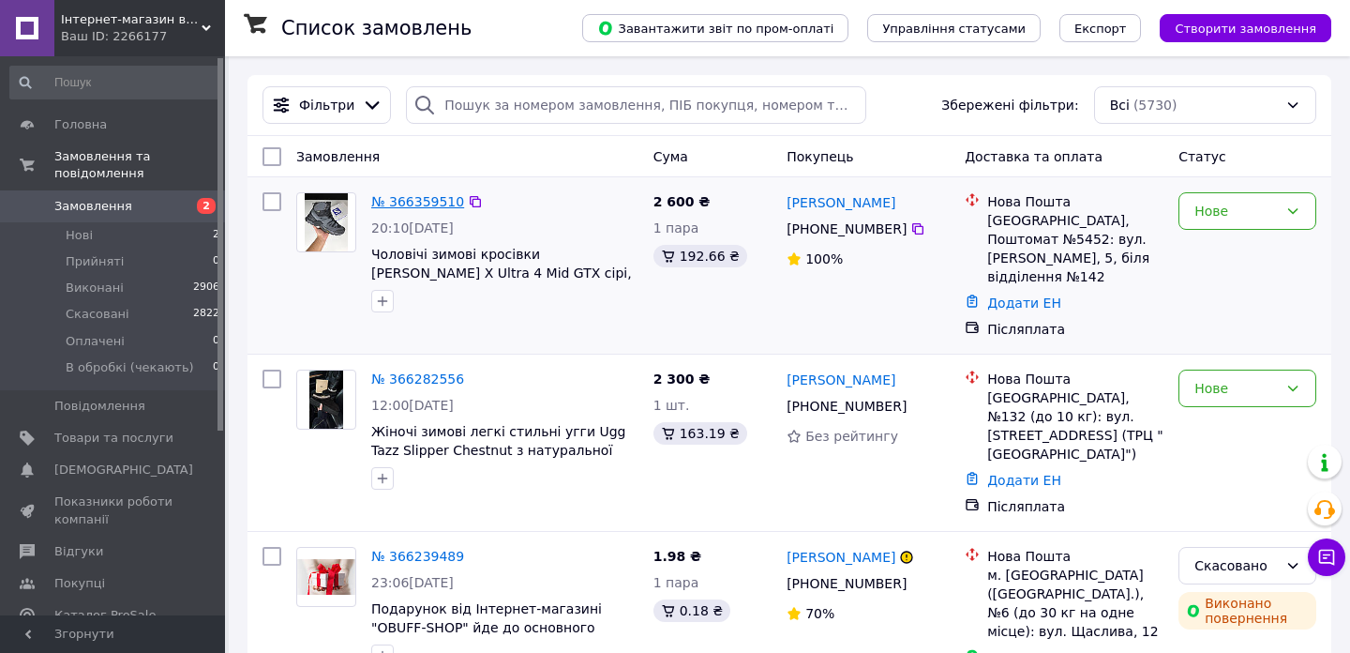
click at [397, 194] on link "№ 366359510" at bounding box center [417, 201] width 93 height 15
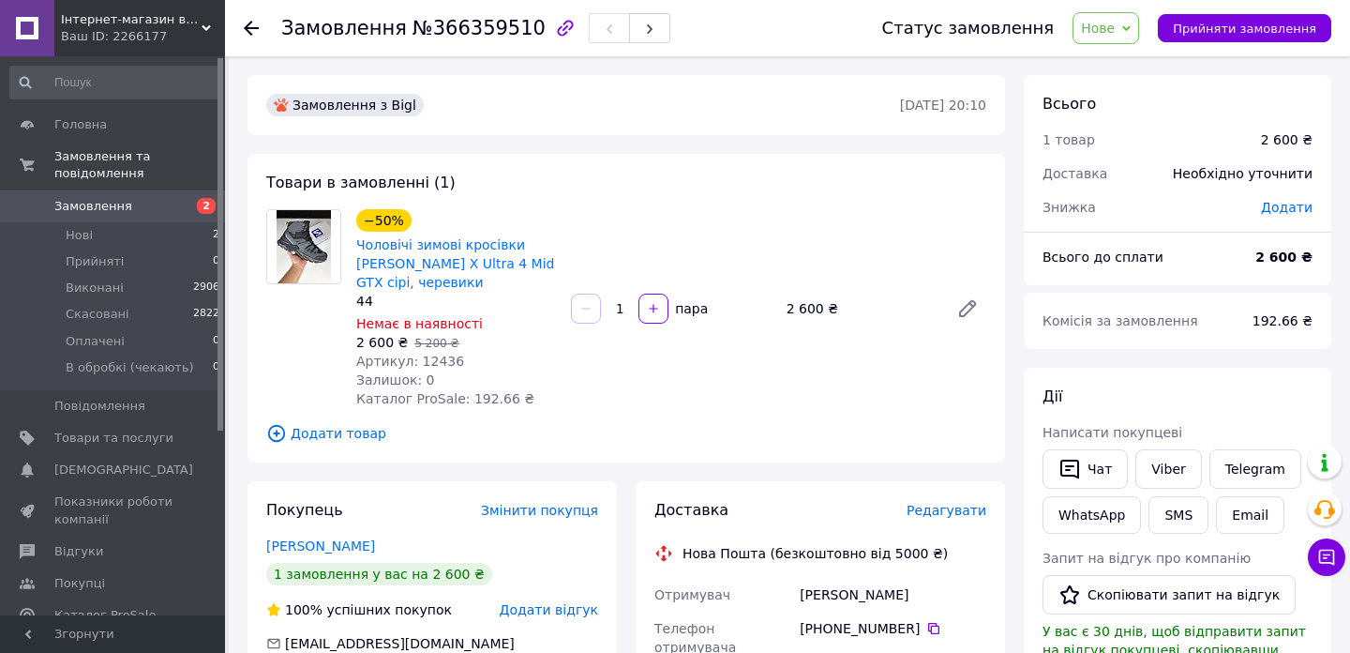
scroll to position [26, 0]
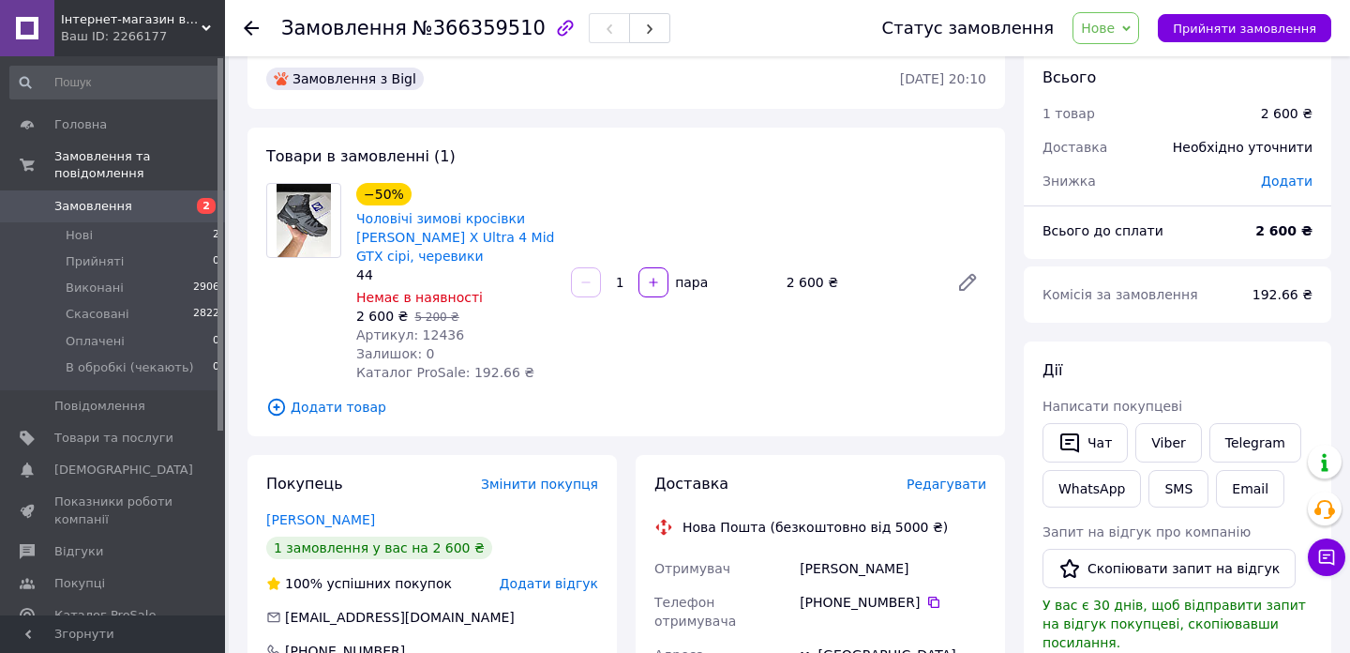
click at [398, 303] on span "Немає в наявності" at bounding box center [419, 297] width 127 height 15
click at [495, 345] on div "Залишок: 0" at bounding box center [456, 353] width 200 height 19
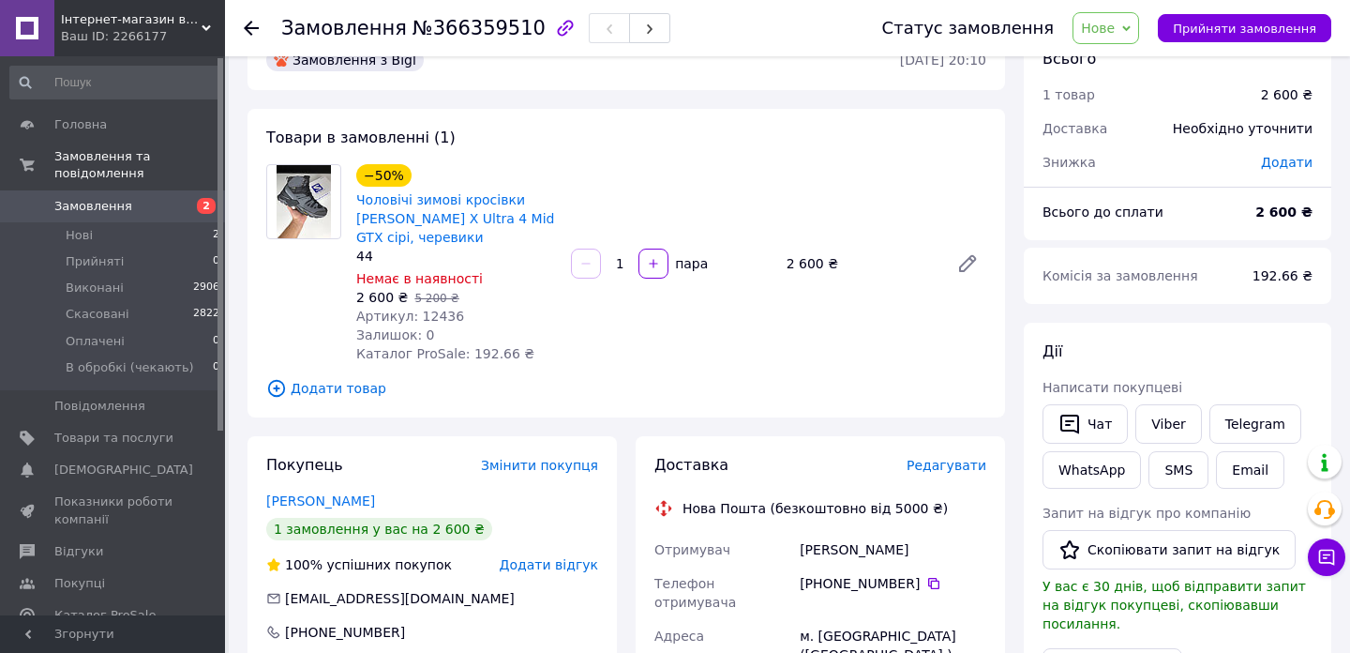
scroll to position [0, 0]
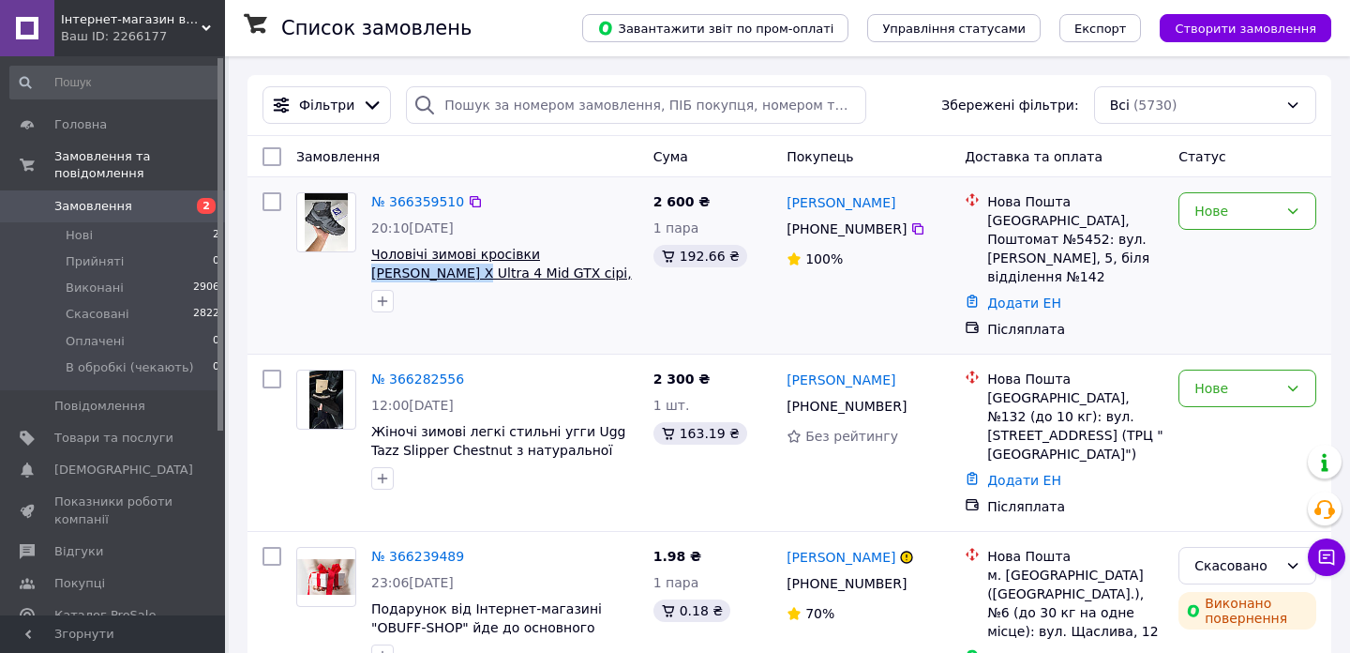
drag, startPoint x: 642, startPoint y: 261, endPoint x: 534, endPoint y: 256, distance: 107.9
click at [534, 256] on div "№ 366359510 20:10[DATE] Чоловічі зимові кросівки Salomon X Ultra 4 Mid GTX сірі…" at bounding box center [505, 252] width 282 height 135
copy span "Salomon X Ultra"
